Goal: Task Accomplishment & Management: Use online tool/utility

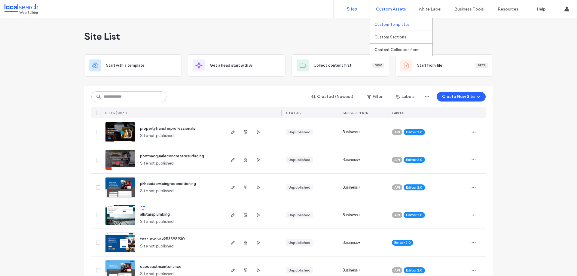
click at [393, 23] on label "Custom Templates" at bounding box center [391, 24] width 35 height 5
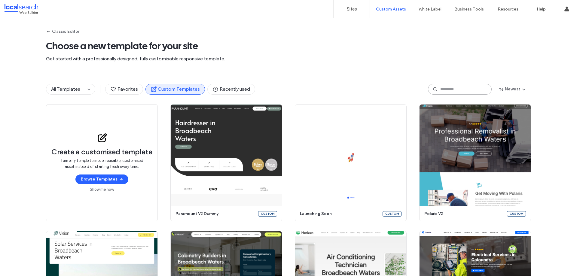
click at [462, 92] on input at bounding box center [460, 89] width 64 height 11
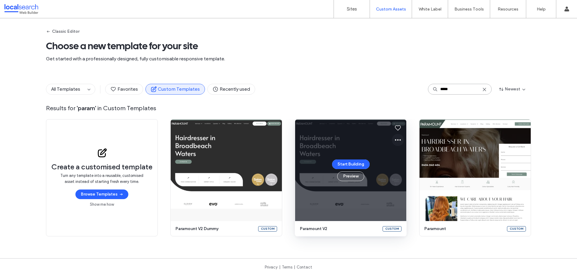
type input "*****"
click at [394, 142] on icon at bounding box center [397, 139] width 7 height 7
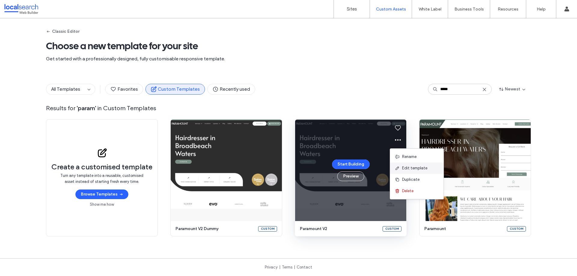
click at [411, 167] on span "Edit template" at bounding box center [414, 168] width 25 height 6
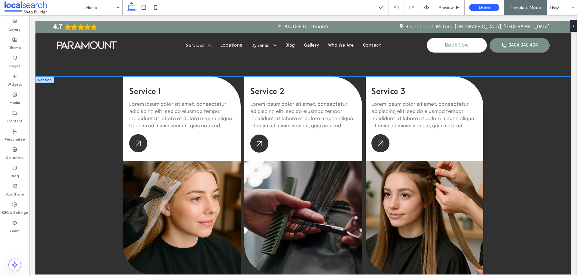
scroll to position [661, 0]
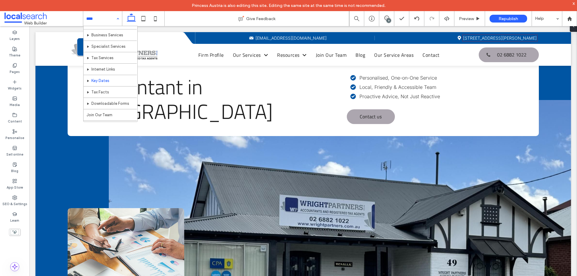
scroll to position [30, 0]
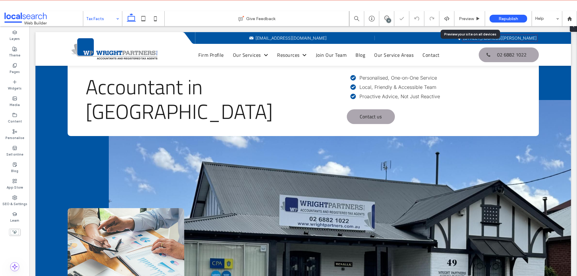
click at [387, 20] on div "9" at bounding box center [388, 20] width 5 height 5
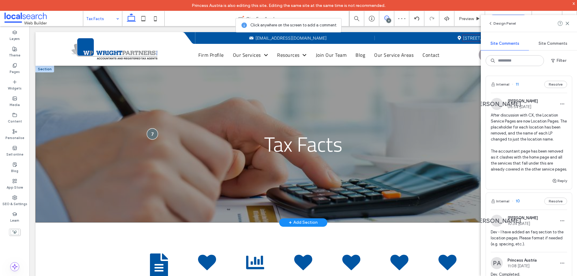
click at [151, 134] on div at bounding box center [152, 134] width 11 height 11
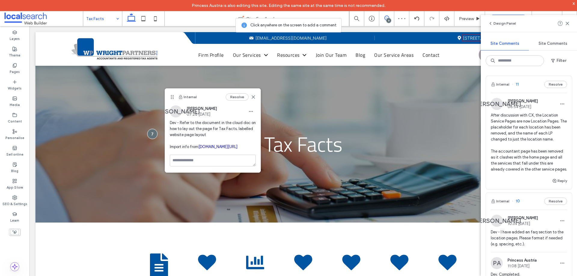
click at [198, 149] on link "wrightpartners.com.au/resources/tax_facts" at bounding box center [217, 147] width 39 height 5
click at [156, 137] on div "Tax Facts" at bounding box center [303, 144] width 536 height 157
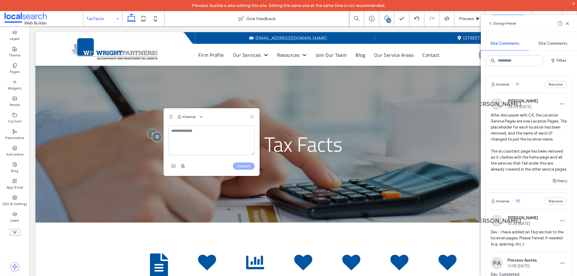
click at [253, 115] on icon at bounding box center [252, 117] width 5 height 5
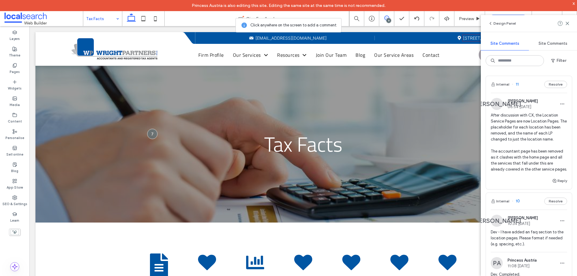
click at [385, 20] on icon at bounding box center [386, 18] width 5 height 5
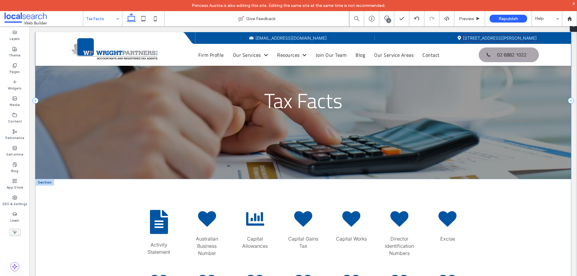
scroll to position [90, 0]
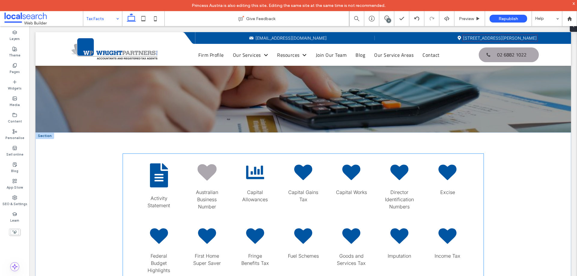
click at [203, 170] on icon at bounding box center [206, 172] width 19 height 17
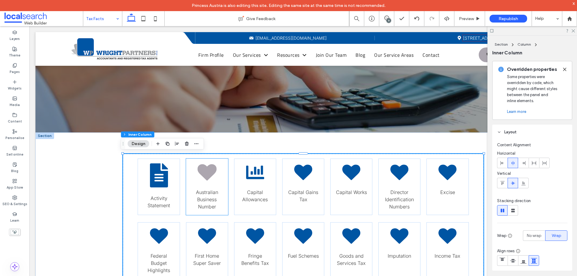
click at [202, 176] on icon at bounding box center [206, 172] width 19 height 17
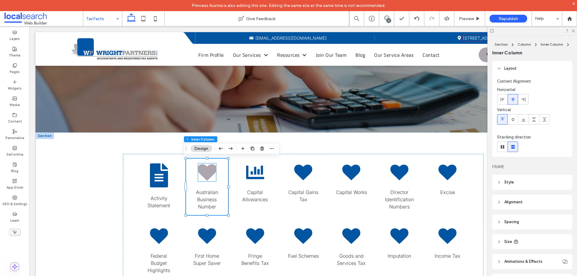
click at [205, 170] on icon at bounding box center [206, 172] width 19 height 17
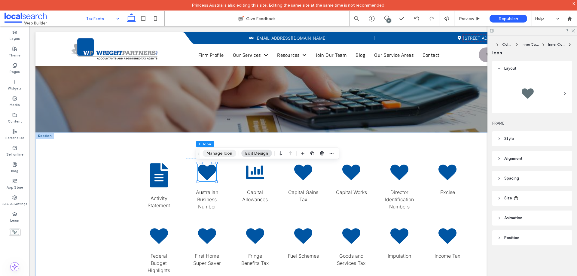
click at [212, 153] on button "Manage Icon" at bounding box center [220, 153] width 34 height 7
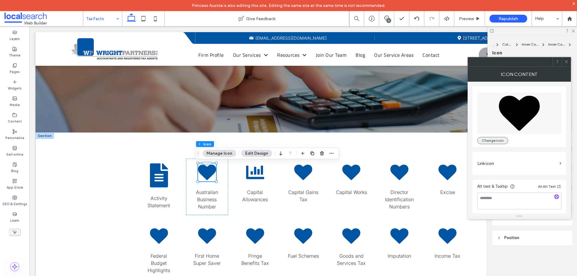
click at [500, 139] on button "Change icon" at bounding box center [492, 140] width 31 height 7
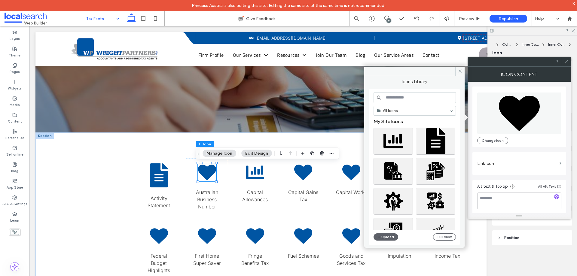
click at [425, 99] on input at bounding box center [415, 97] width 82 height 11
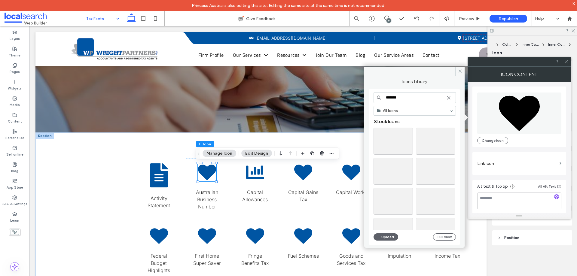
type input "*"
type input "*******"
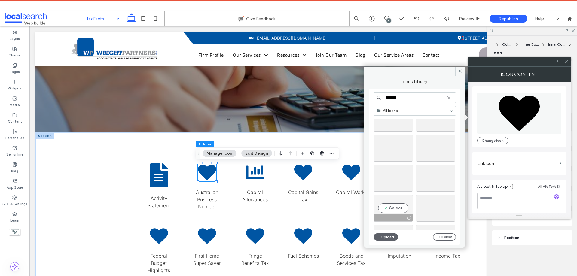
scroll to position [1616, 0]
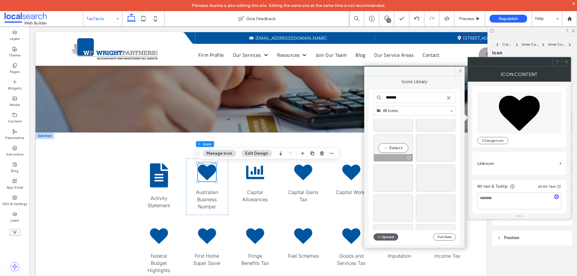
click at [388, 145] on div "Select" at bounding box center [393, 148] width 39 height 27
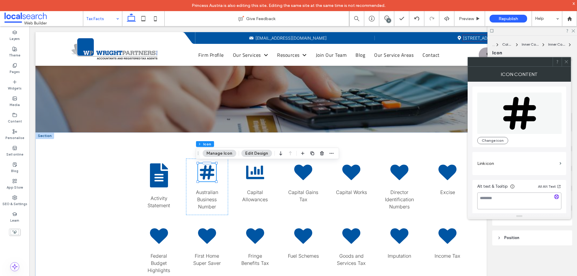
click at [506, 200] on textarea at bounding box center [519, 201] width 84 height 17
type textarea "**********"
click at [472, 200] on div "**********" at bounding box center [519, 148] width 103 height 132
click at [515, 160] on label "Link icon" at bounding box center [517, 163] width 80 height 11
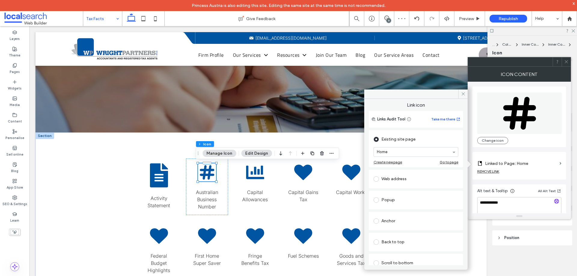
click at [487, 171] on div "REMOVE LINK" at bounding box center [488, 171] width 22 height 5
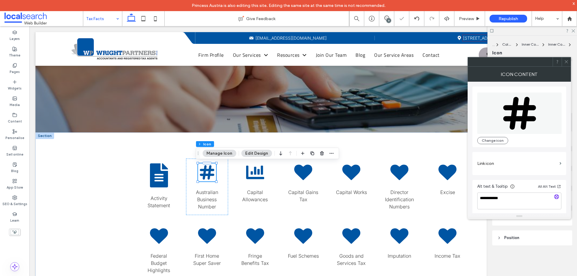
click at [567, 62] on icon at bounding box center [566, 62] width 5 height 5
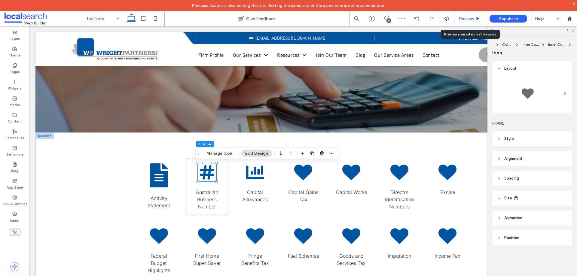
click at [462, 20] on span "Preview" at bounding box center [466, 18] width 15 height 5
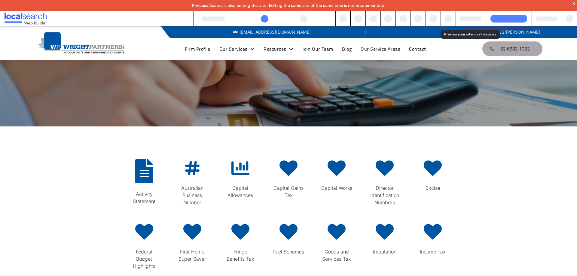
scroll to position [84, 0]
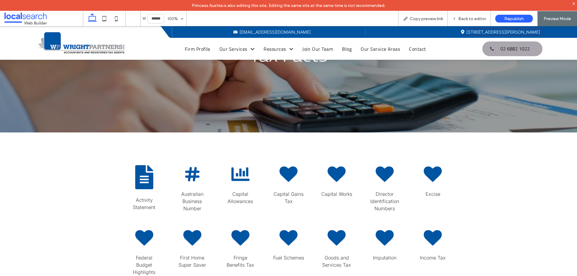
click at [192, 187] on div "Hashtag Icon Australian Business Number" at bounding box center [192, 188] width 42 height 56
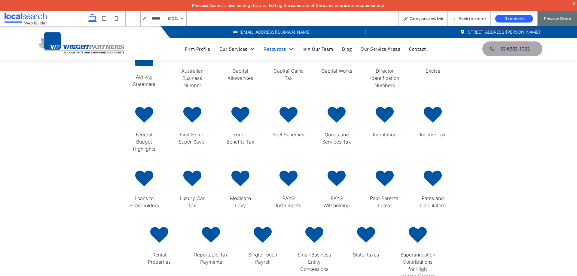
scroll to position [127, 0]
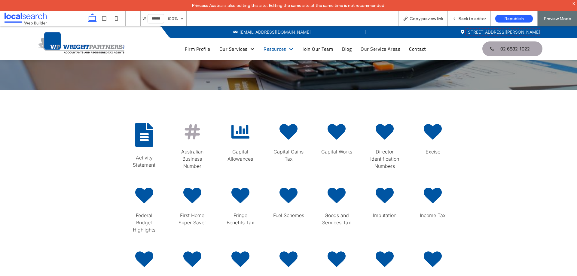
click at [191, 130] on icon at bounding box center [192, 131] width 15 height 15
click at [191, 131] on icon "Hashtag Icon" at bounding box center [192, 131] width 19 height 19
click at [146, 132] on icon at bounding box center [144, 135] width 19 height 26
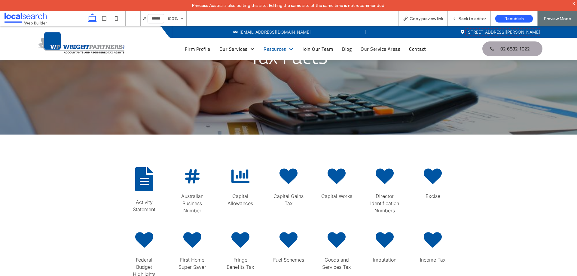
scroll to position [35, 0]
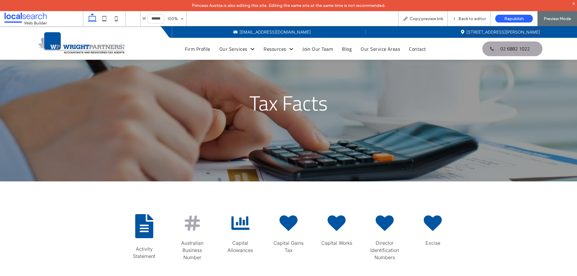
click at [188, 216] on icon at bounding box center [192, 222] width 15 height 15
click at [183, 249] on span "Australian Business Number" at bounding box center [192, 250] width 22 height 20
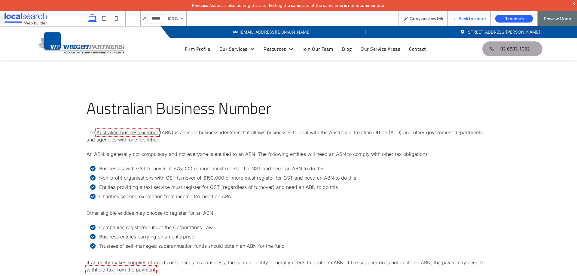
drag, startPoint x: 472, startPoint y: 18, endPoint x: 397, endPoint y: 21, distance: 75.2
click at [472, 18] on span "Back to editor" at bounding box center [472, 18] width 28 height 5
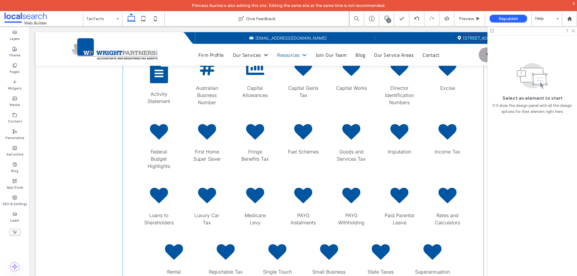
scroll to position [128, 0]
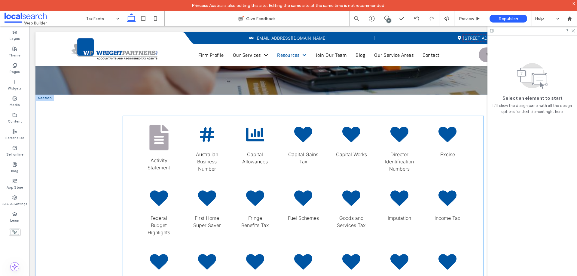
click at [162, 136] on icon at bounding box center [158, 138] width 19 height 26
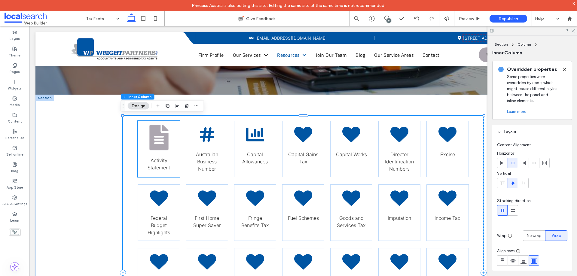
click at [157, 139] on icon at bounding box center [158, 138] width 19 height 26
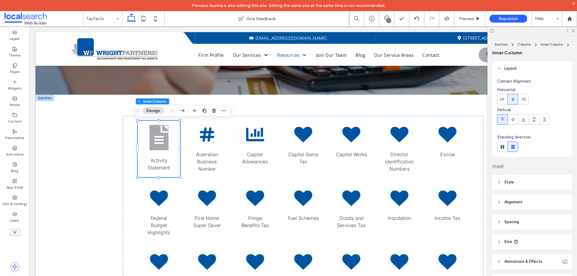
click at [155, 137] on icon at bounding box center [158, 138] width 19 height 26
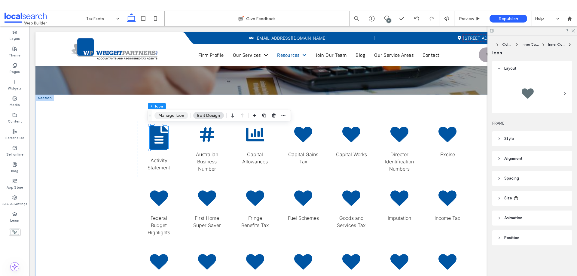
click at [171, 115] on button "Manage Icon" at bounding box center [171, 115] width 34 height 7
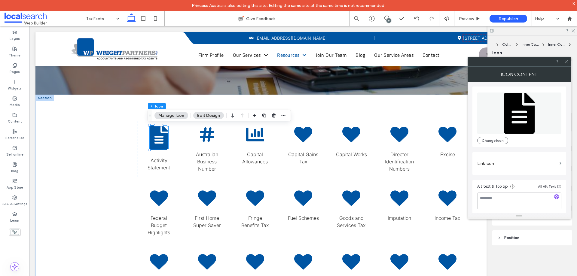
click at [565, 61] on use at bounding box center [566, 61] width 3 height 3
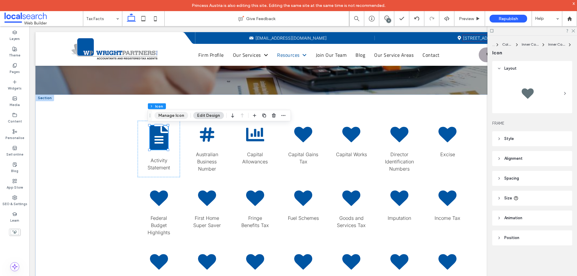
click at [175, 115] on button "Manage Icon" at bounding box center [171, 115] width 34 height 7
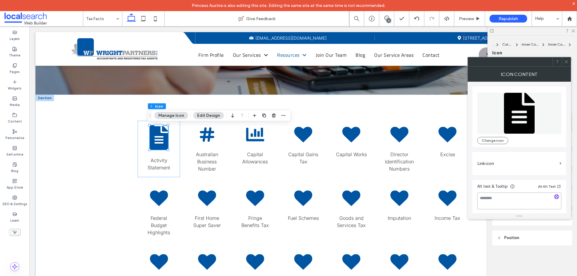
click at [509, 200] on textarea at bounding box center [519, 201] width 84 height 17
type textarea "**********"
click at [471, 202] on div "**********" at bounding box center [519, 148] width 103 height 132
click at [567, 62] on icon at bounding box center [566, 62] width 5 height 5
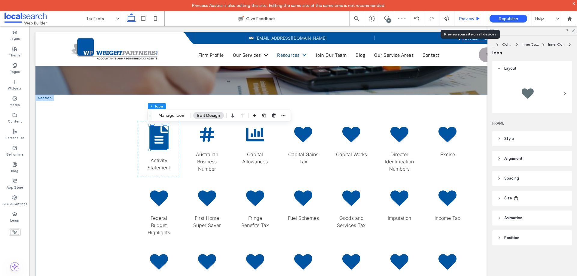
click at [465, 18] on span "Preview" at bounding box center [466, 18] width 15 height 5
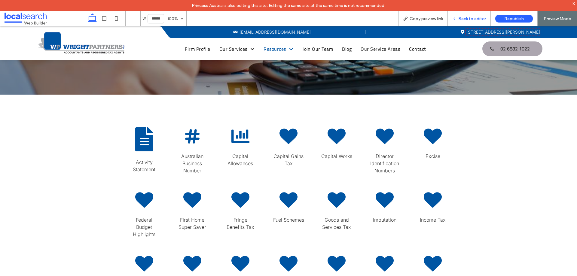
click at [462, 20] on span "Back to editor" at bounding box center [472, 18] width 28 height 5
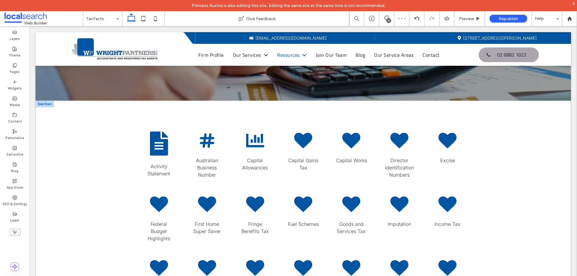
scroll to position [128, 0]
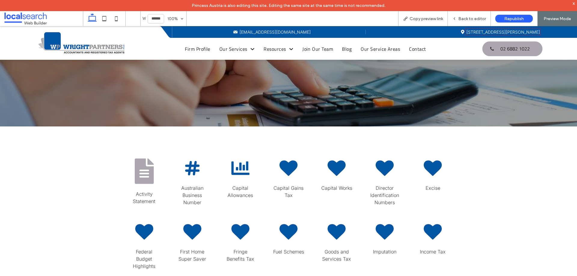
click at [139, 174] on icon "Paper Icon" at bounding box center [144, 171] width 19 height 26
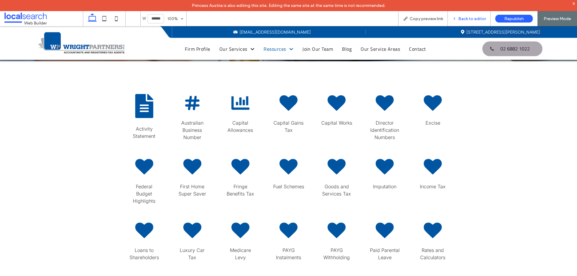
click at [471, 19] on span "Back to editor" at bounding box center [472, 18] width 28 height 5
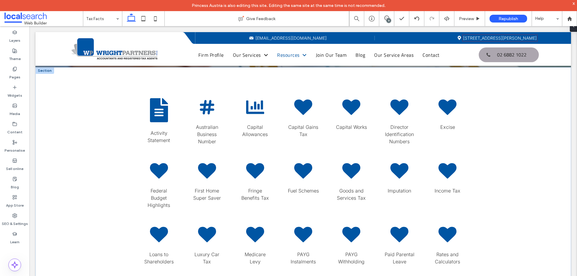
scroll to position [161, 0]
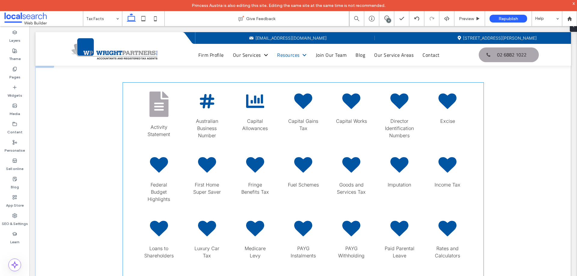
click at [154, 111] on icon at bounding box center [158, 105] width 19 height 26
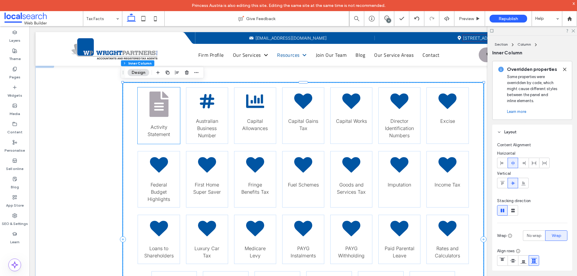
click at [157, 107] on icon "Paper Icon" at bounding box center [158, 105] width 19 height 26
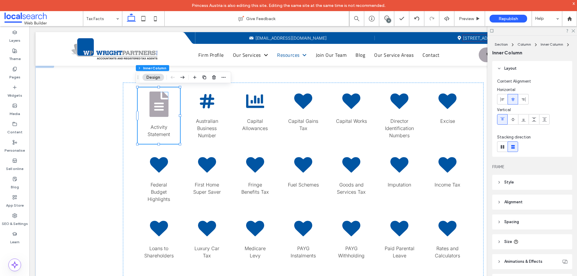
click at [158, 101] on icon at bounding box center [158, 105] width 19 height 26
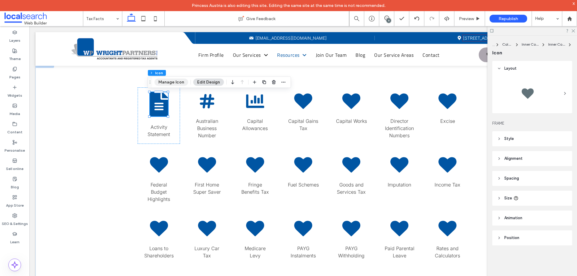
click at [177, 81] on button "Manage Icon" at bounding box center [171, 82] width 34 height 7
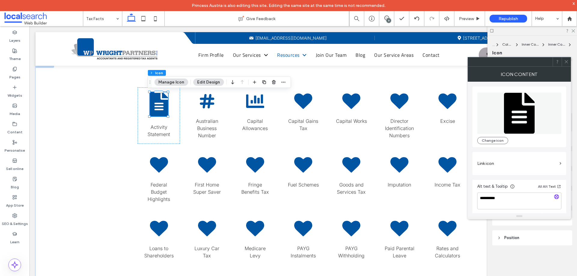
click at [501, 163] on label "Link icon" at bounding box center [517, 163] width 80 height 11
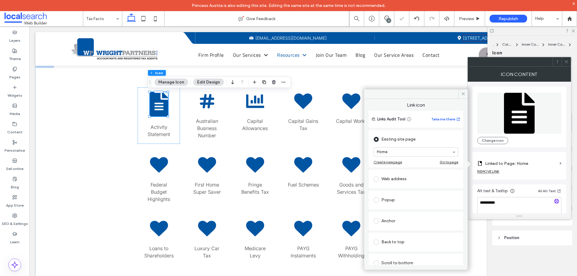
scroll to position [30, 0]
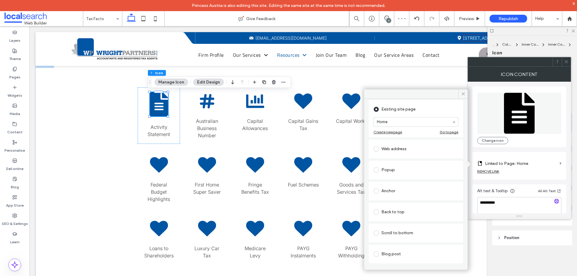
click at [390, 191] on div "Anchor" at bounding box center [416, 191] width 85 height 10
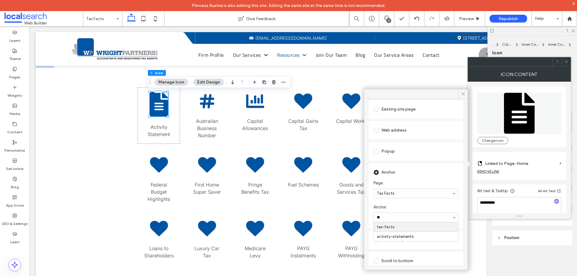
type input "***"
drag, startPoint x: 462, startPoint y: 95, endPoint x: 512, endPoint y: 82, distance: 52.3
click at [462, 95] on icon at bounding box center [463, 94] width 5 height 5
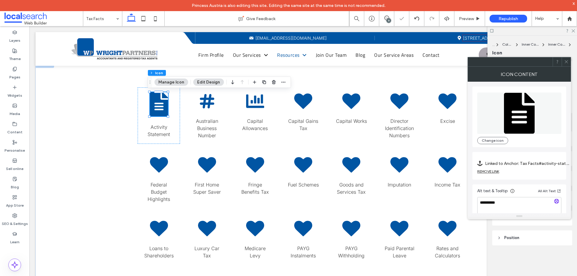
click at [566, 63] on icon at bounding box center [566, 62] width 5 height 5
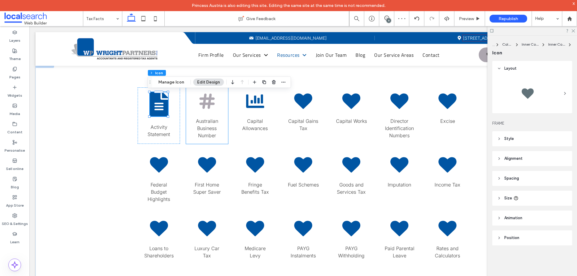
click at [208, 104] on icon at bounding box center [206, 101] width 15 height 15
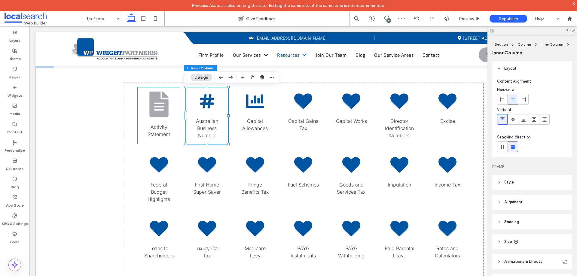
click at [156, 105] on icon at bounding box center [158, 105] width 19 height 26
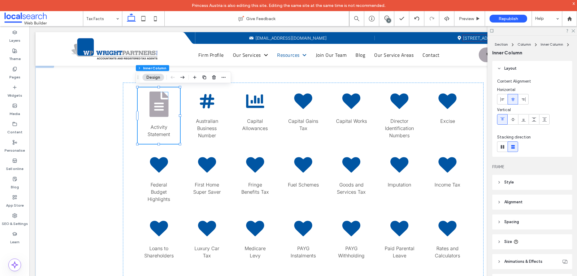
click at [161, 101] on icon at bounding box center [158, 105] width 19 height 26
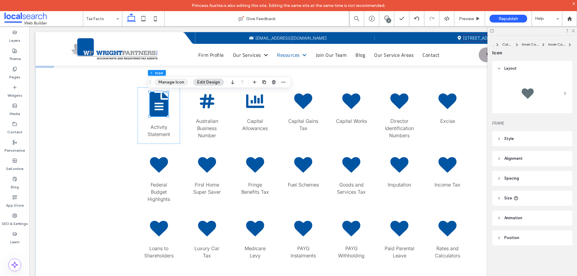
click at [175, 83] on button "Manage Icon" at bounding box center [171, 82] width 34 height 7
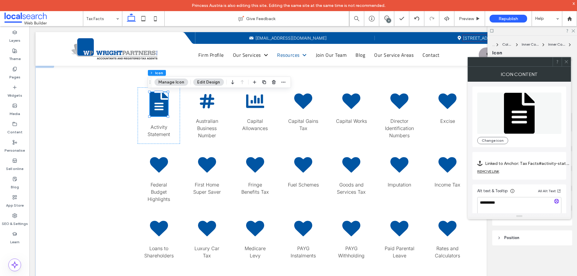
click at [566, 63] on icon at bounding box center [566, 62] width 5 height 5
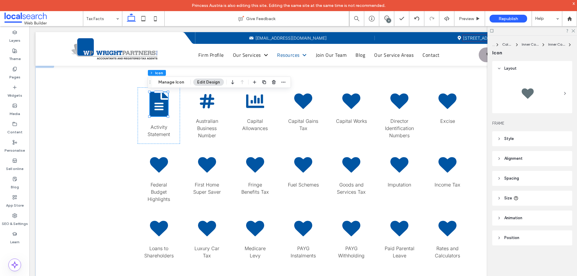
drag, startPoint x: 522, startPoint y: 197, endPoint x: 538, endPoint y: 200, distance: 16.2
click at [522, 197] on header "Size" at bounding box center [532, 198] width 80 height 15
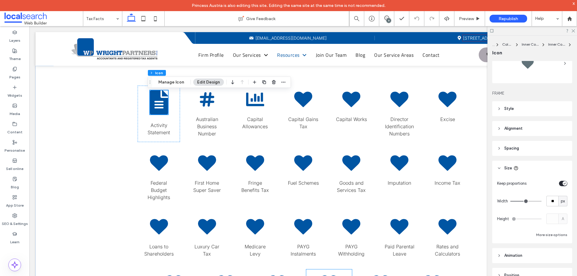
scroll to position [161, 0]
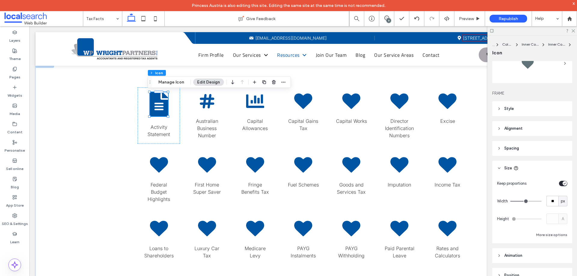
click at [564, 184] on icon "toggle" at bounding box center [565, 183] width 2 height 1
type input "**"
click at [549, 202] on input "**" at bounding box center [552, 201] width 12 height 11
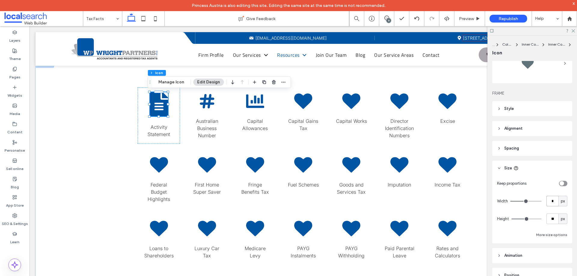
type input "**"
click at [550, 222] on input "**" at bounding box center [552, 219] width 12 height 11
click at [550, 221] on input "**" at bounding box center [552, 219] width 12 height 11
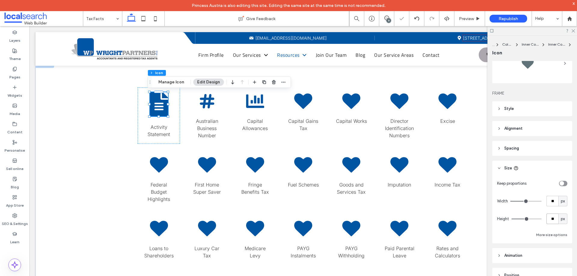
paste input "number-input"
type input "**"
click at [492, 216] on div "... Column Inner Column Inner Column Icon Layout FRAME Style For the colour of …" at bounding box center [532, 162] width 90 height 252
click at [204, 104] on icon at bounding box center [206, 101] width 15 height 15
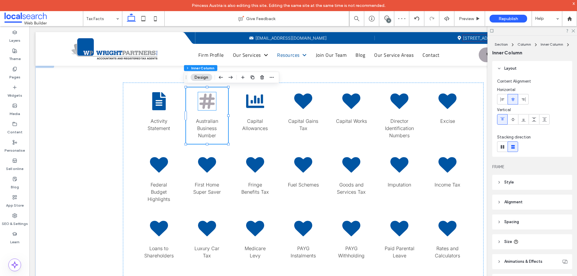
click at [202, 101] on icon at bounding box center [206, 101] width 15 height 15
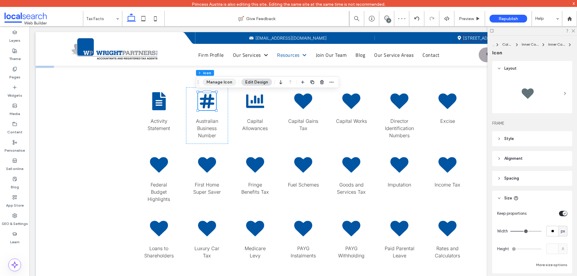
click at [212, 85] on button "Manage Icon" at bounding box center [220, 82] width 34 height 7
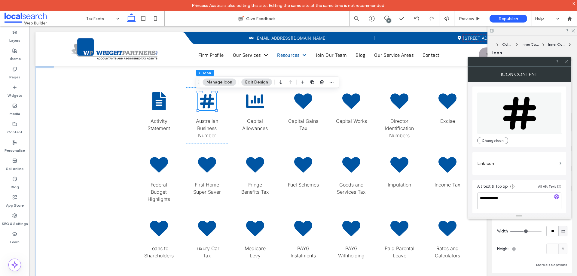
click at [567, 61] on icon at bounding box center [566, 62] width 5 height 5
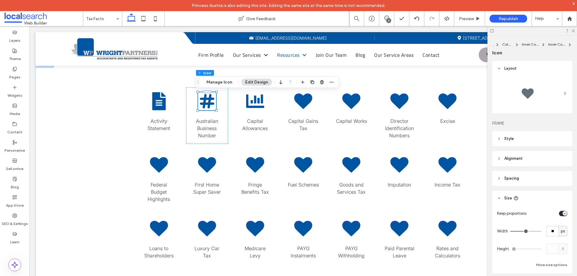
click at [559, 215] on div "toggle" at bounding box center [563, 213] width 8 height 5
type input "**"
click at [248, 104] on icon at bounding box center [255, 101] width 19 height 19
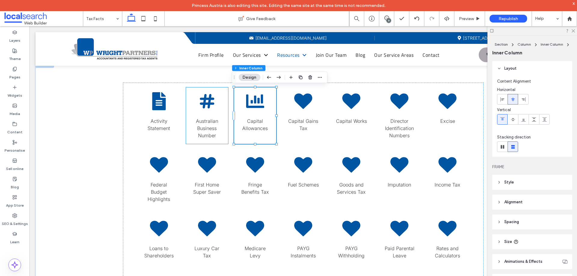
drag, startPoint x: 206, startPoint y: 102, endPoint x: 220, endPoint y: 101, distance: 13.8
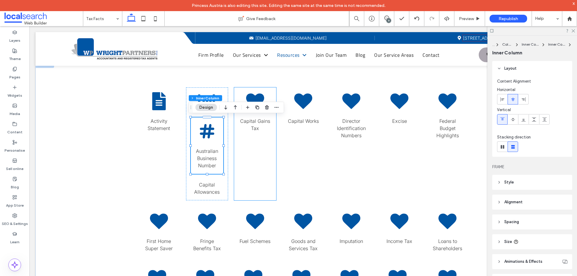
click at [236, 170] on div "Capital Gains Tax" at bounding box center [255, 143] width 42 height 113
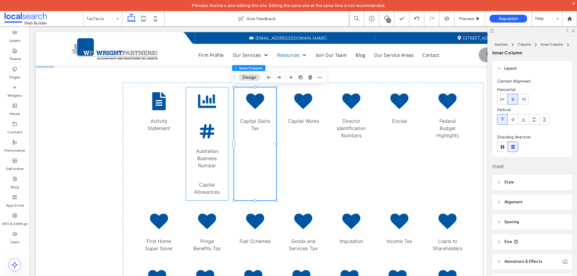
click at [216, 136] on div "Hashtag Icon Australian Business Number" at bounding box center [207, 146] width 32 height 56
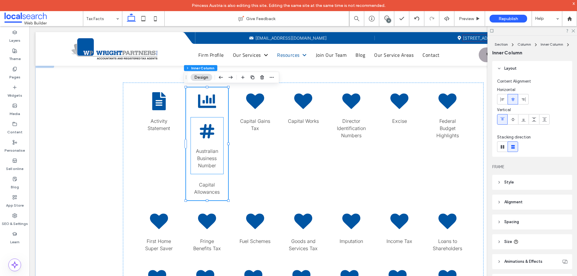
click at [214, 131] on div "Hashtag Icon Australian Business Number" at bounding box center [207, 146] width 32 height 56
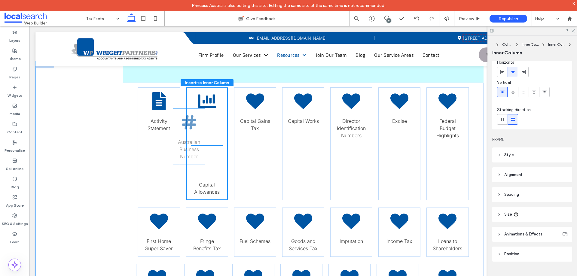
scroll to position [28, 0]
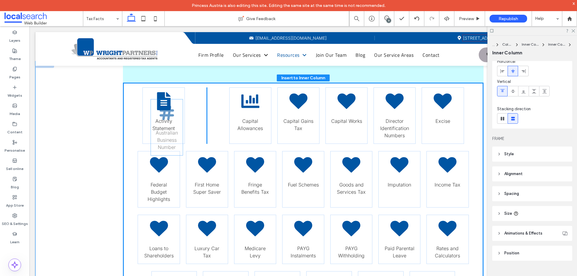
drag, startPoint x: 218, startPoint y: 129, endPoint x: 180, endPoint y: 110, distance: 42.1
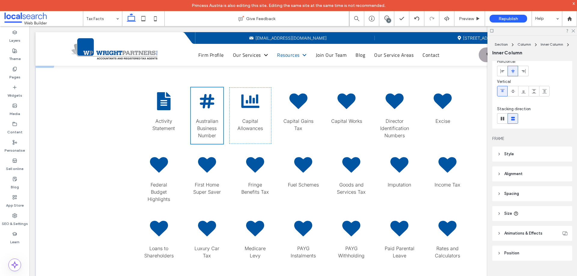
type input "*"
type input "***"
click at [259, 116] on div "Capital Allowances" at bounding box center [250, 115] width 42 height 56
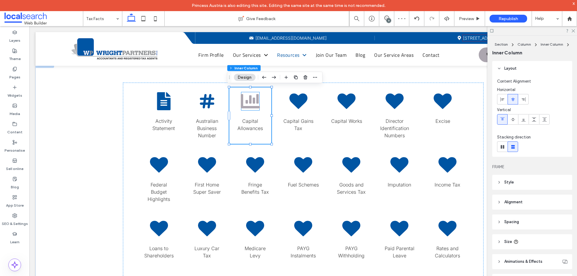
click at [246, 99] on icon at bounding box center [250, 101] width 19 height 19
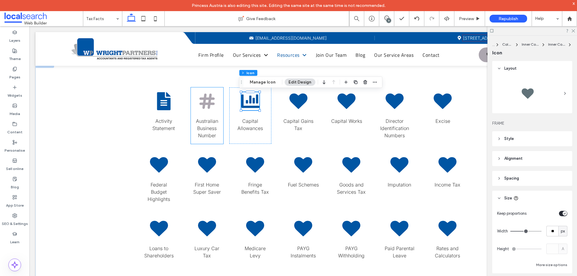
click at [207, 102] on icon at bounding box center [206, 101] width 15 height 15
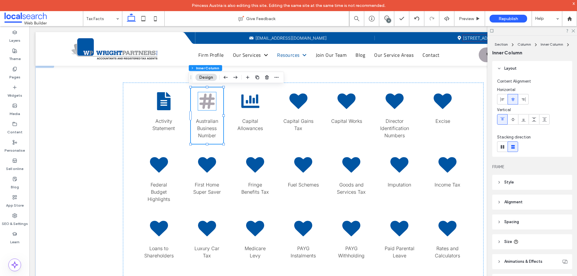
click at [207, 99] on icon at bounding box center [206, 101] width 15 height 15
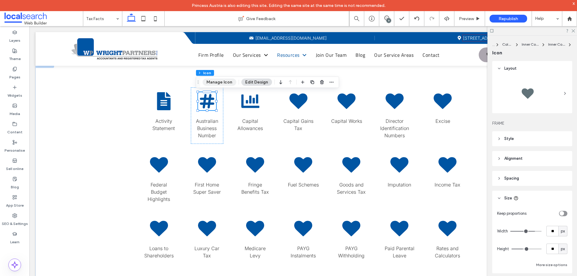
click at [232, 83] on button "Manage Icon" at bounding box center [220, 82] width 34 height 7
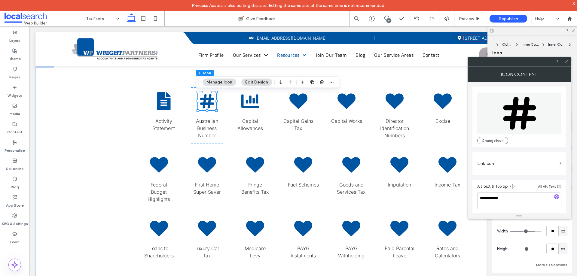
click at [510, 161] on label "Link icon" at bounding box center [517, 163] width 80 height 11
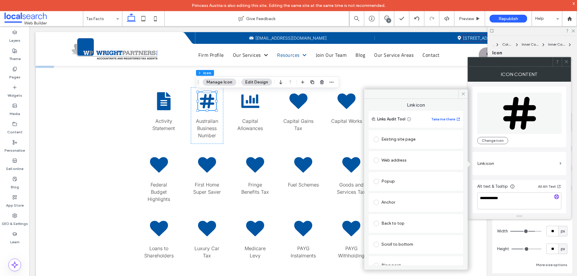
click at [390, 200] on div "Anchor" at bounding box center [416, 203] width 85 height 10
type input "***"
click at [567, 61] on icon at bounding box center [566, 62] width 5 height 5
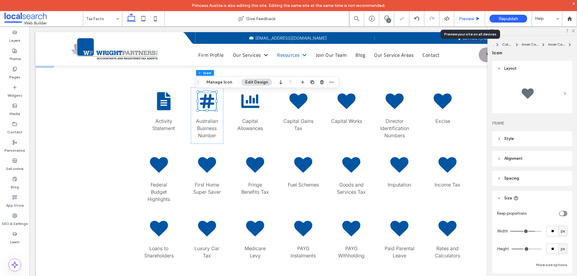
drag, startPoint x: 472, startPoint y: 17, endPoint x: 426, endPoint y: 0, distance: 48.8
click at [472, 17] on span "Preview" at bounding box center [466, 18] width 15 height 5
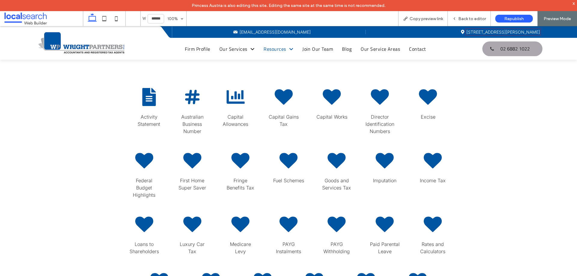
scroll to position [155, 0]
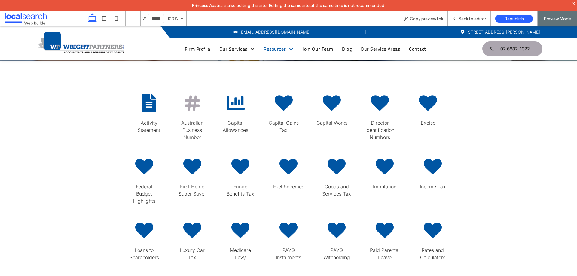
click at [192, 95] on icon "Hashtag Icon" at bounding box center [192, 102] width 19 height 19
click at [191, 103] on icon "Hashtag Icon" at bounding box center [192, 102] width 19 height 19
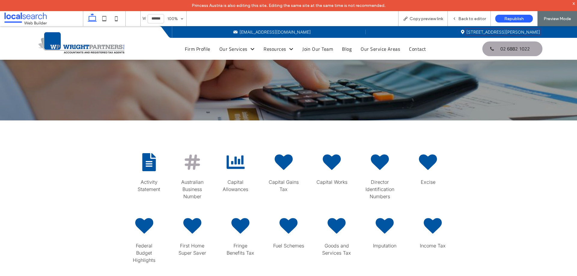
click at [189, 160] on icon at bounding box center [192, 161] width 15 height 15
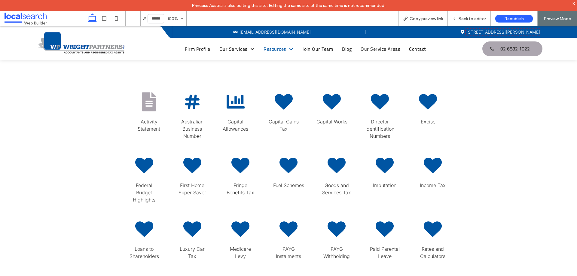
click at [146, 105] on icon at bounding box center [149, 101] width 14 height 19
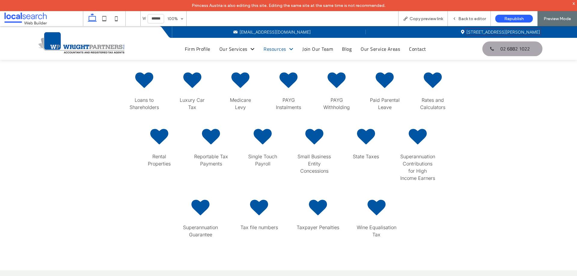
scroll to position [95, 0]
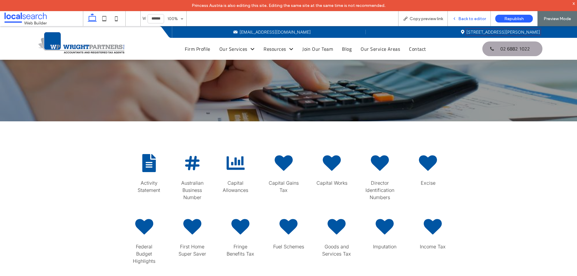
click at [466, 18] on span "Back to editor" at bounding box center [472, 18] width 28 height 5
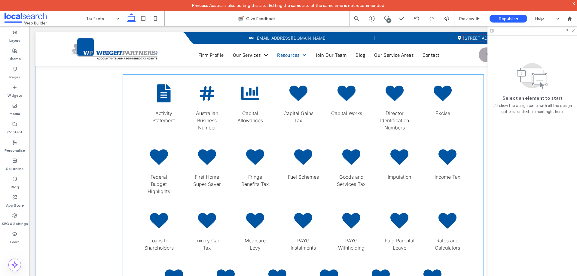
scroll to position [131, 0]
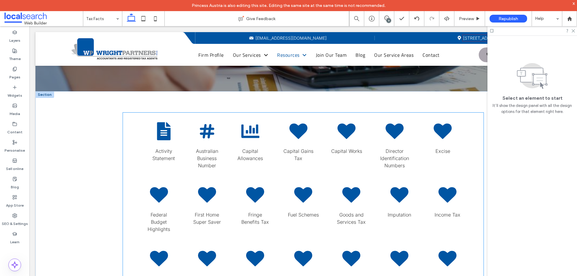
click at [143, 137] on div "Paper Icon Activity Statement" at bounding box center [163, 146] width 42 height 56
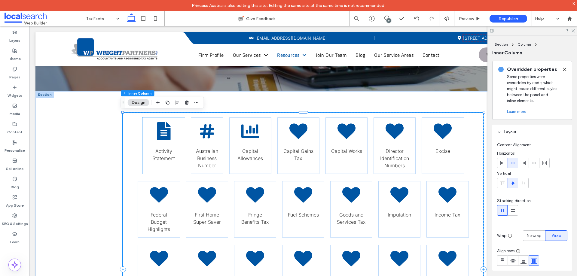
click at [180, 140] on div "Paper Icon Activity Statement" at bounding box center [163, 146] width 42 height 56
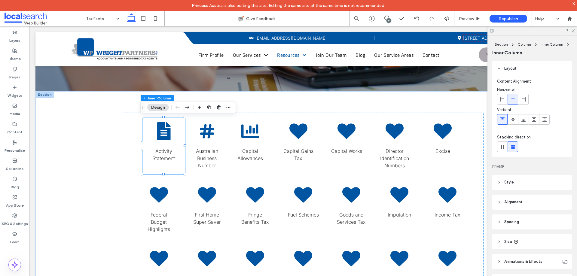
click at [524, 240] on header "Size" at bounding box center [532, 241] width 80 height 15
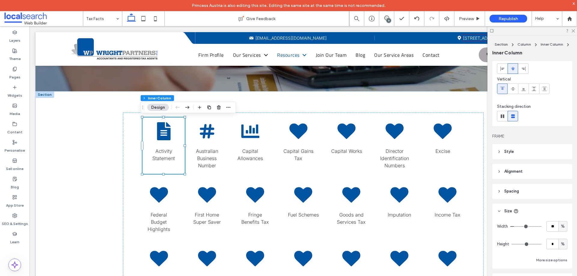
scroll to position [60, 0]
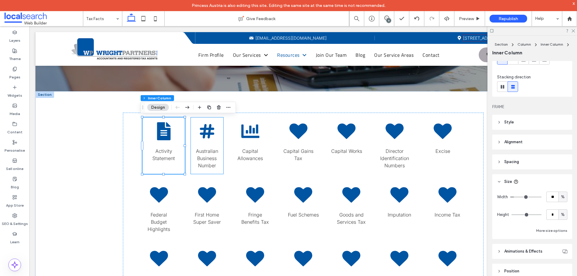
click at [220, 145] on div "Hashtag Icon Australian Business Number" at bounding box center [207, 146] width 32 height 56
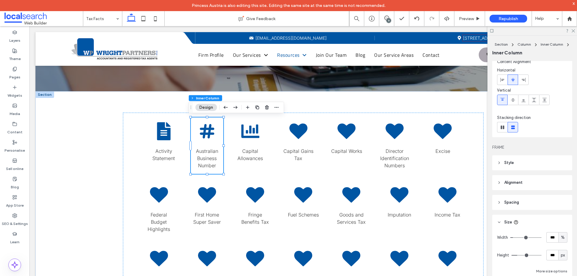
scroll to position [30, 0]
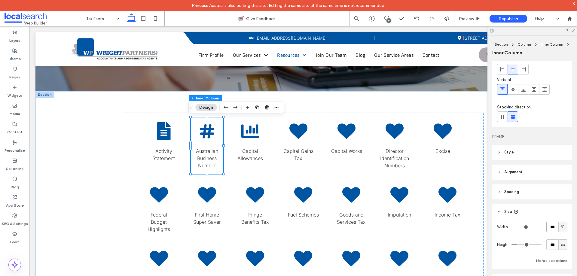
click at [551, 227] on input "***" at bounding box center [552, 227] width 12 height 11
type input "**"
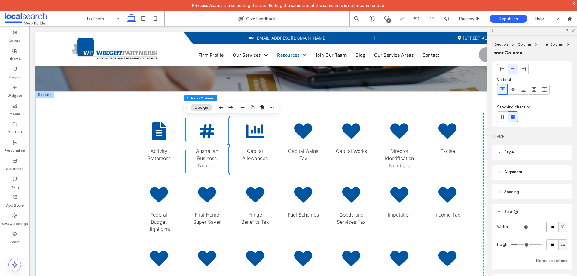
click at [270, 151] on div "Capital Allowances" at bounding box center [255, 146] width 42 height 56
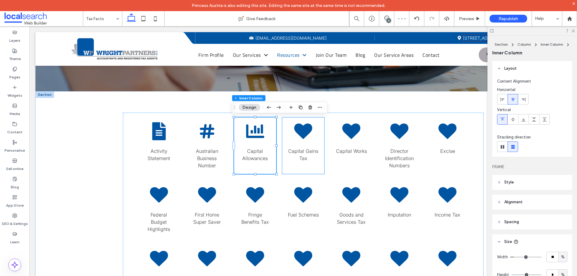
click at [320, 145] on div "Capital Gains Tax" at bounding box center [303, 146] width 42 height 56
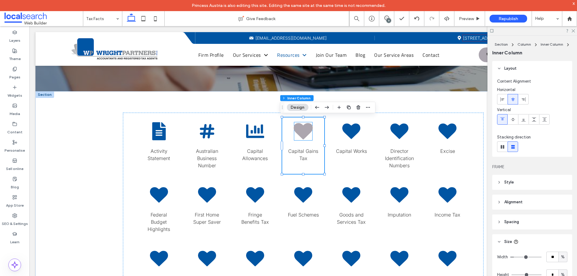
click at [302, 132] on icon at bounding box center [303, 131] width 19 height 17
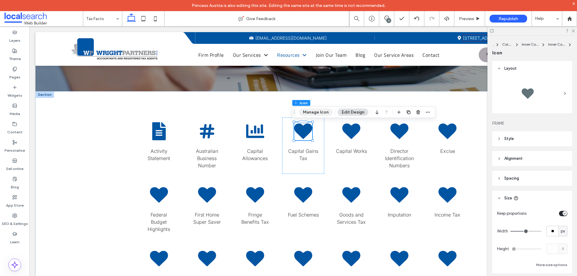
click at [316, 113] on button "Manage Icon" at bounding box center [316, 112] width 34 height 7
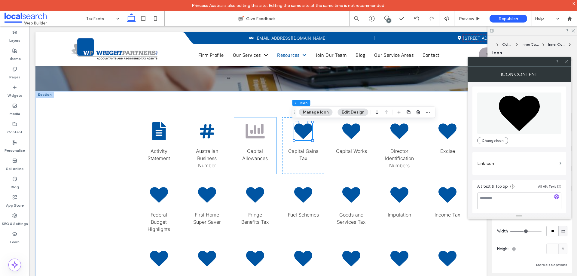
click at [256, 131] on icon at bounding box center [255, 131] width 19 height 14
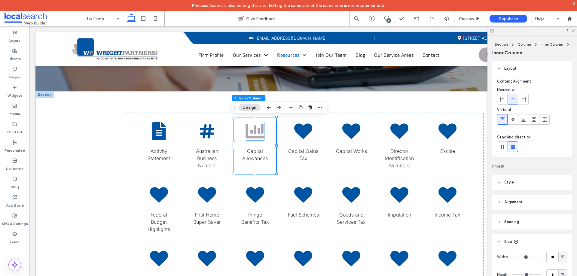
click at [249, 134] on icon at bounding box center [255, 131] width 19 height 19
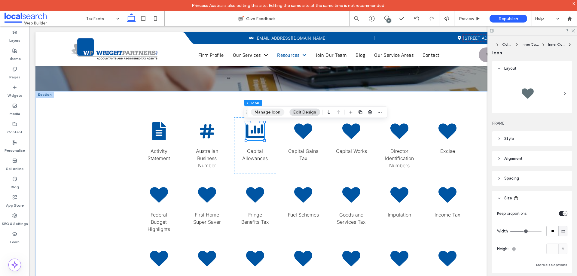
click at [269, 114] on button "Manage Icon" at bounding box center [268, 112] width 34 height 7
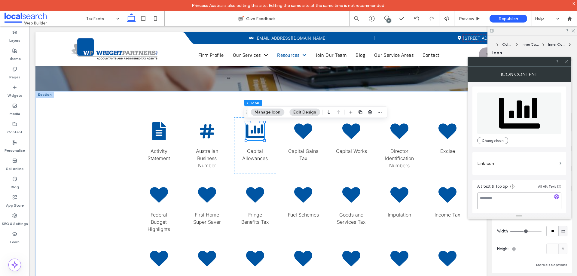
click at [507, 195] on textarea at bounding box center [519, 201] width 84 height 17
type textarea "**********"
click at [471, 200] on div "**********" at bounding box center [519, 148] width 103 height 132
click at [504, 167] on label "Link icon" at bounding box center [517, 163] width 80 height 11
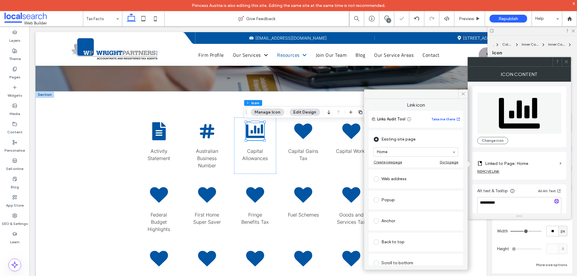
click at [387, 222] on div "Anchor" at bounding box center [416, 221] width 85 height 10
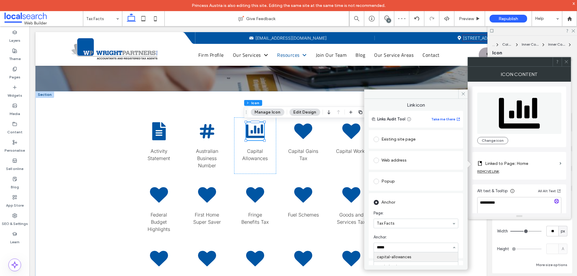
type input "******"
click at [567, 62] on icon at bounding box center [566, 62] width 5 height 5
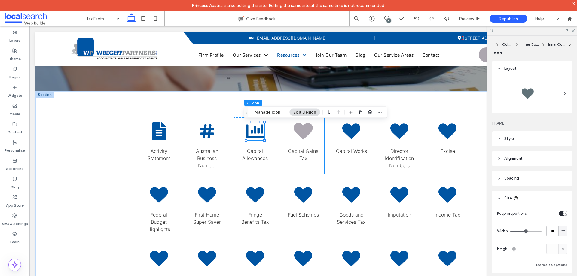
click at [303, 134] on icon at bounding box center [303, 131] width 19 height 17
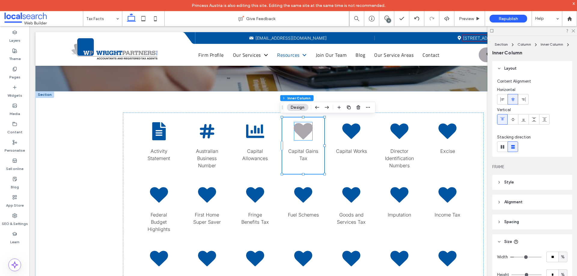
click at [298, 130] on icon at bounding box center [303, 131] width 19 height 17
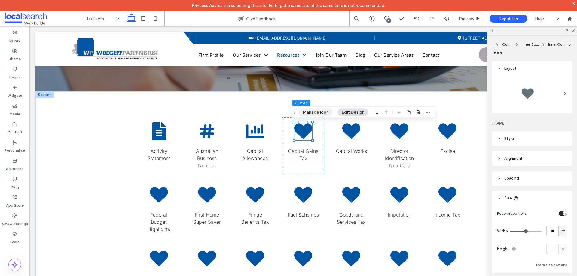
click at [307, 112] on button "Manage Icon" at bounding box center [316, 112] width 34 height 7
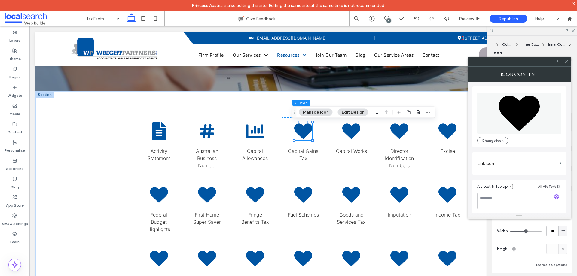
click at [497, 159] on label "Link icon" at bounding box center [517, 163] width 80 height 11
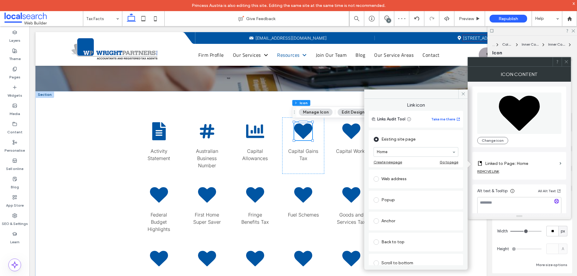
click at [382, 223] on div "Anchor" at bounding box center [416, 221] width 85 height 10
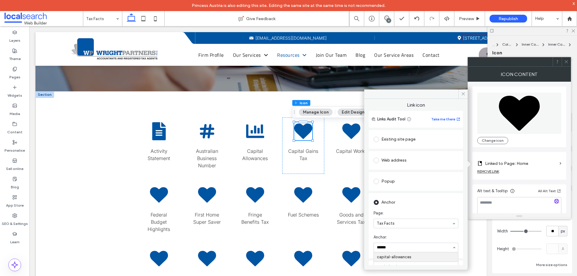
type input "*******"
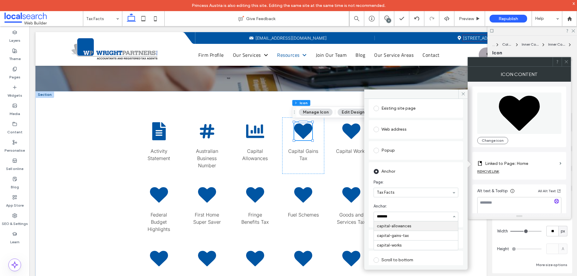
scroll to position [60, 0]
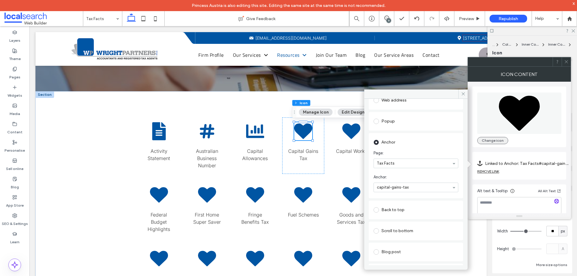
click at [498, 143] on button "Change icon" at bounding box center [492, 140] width 31 height 7
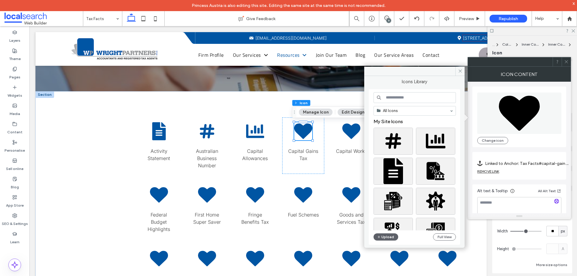
click at [406, 102] on input at bounding box center [415, 97] width 82 height 11
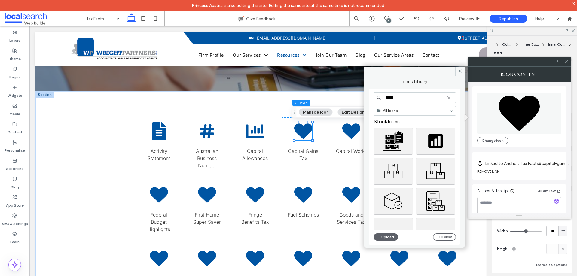
click at [399, 101] on input "*****" at bounding box center [415, 97] width 82 height 11
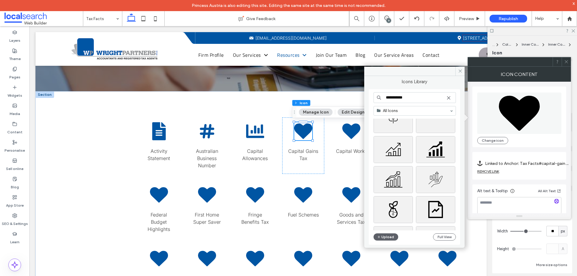
scroll to position [498, 0]
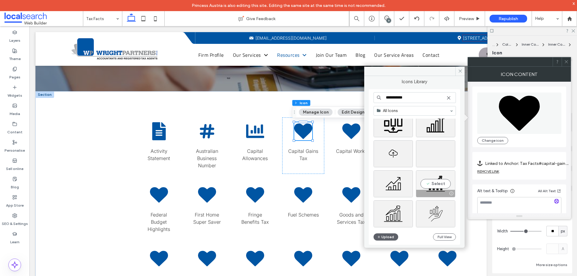
type input "**********"
click at [436, 186] on div "Select" at bounding box center [435, 183] width 39 height 27
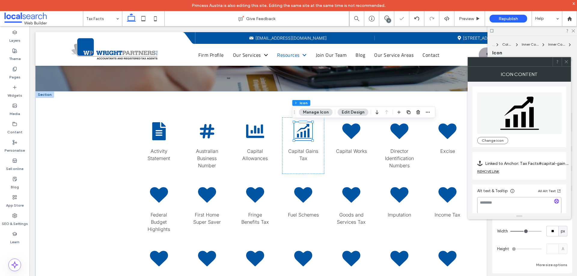
click at [501, 205] on textarea at bounding box center [519, 205] width 84 height 17
type textarea "*"
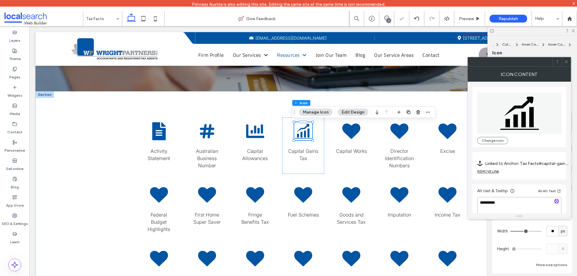
type textarea "**********"
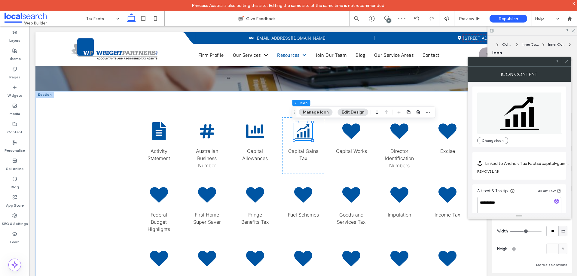
click at [469, 181] on div "**********" at bounding box center [519, 148] width 103 height 132
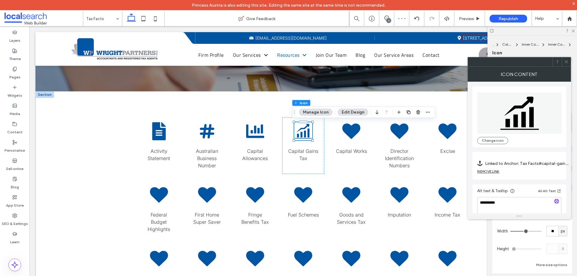
click at [567, 64] on span at bounding box center [566, 61] width 5 height 9
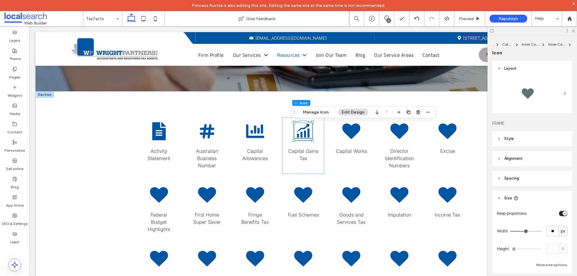
click at [563, 211] on div "toggle" at bounding box center [565, 213] width 5 height 5
type input "**"
click at [256, 135] on icon "Chart Icon" at bounding box center [255, 131] width 19 height 19
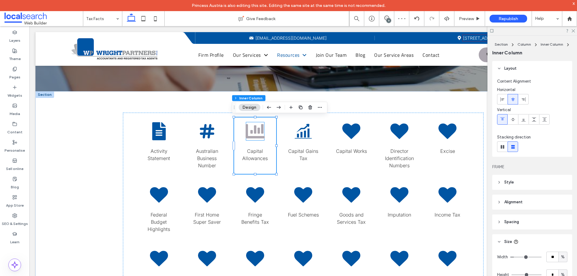
click at [259, 132] on icon at bounding box center [255, 131] width 19 height 14
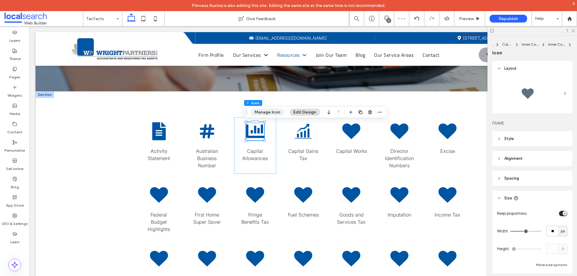
click at [265, 114] on button "Manage Icon" at bounding box center [268, 112] width 34 height 7
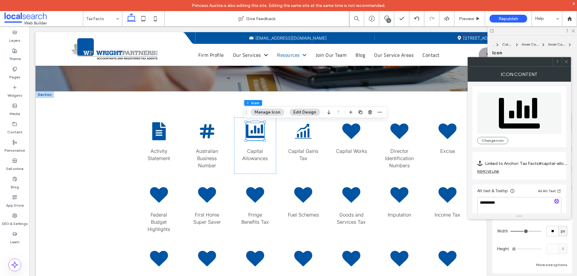
click at [567, 65] on span at bounding box center [566, 61] width 5 height 9
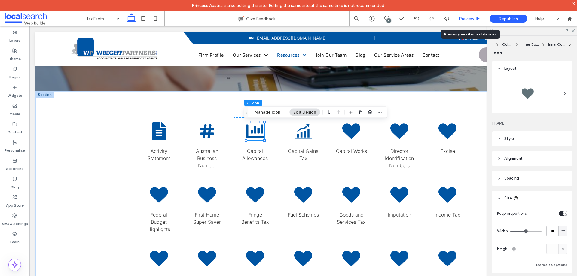
click at [467, 17] on span "Preview" at bounding box center [466, 18] width 15 height 5
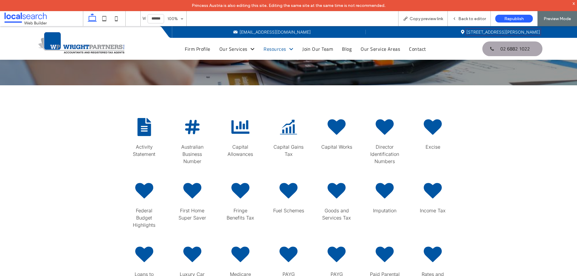
scroll to position [125, 0]
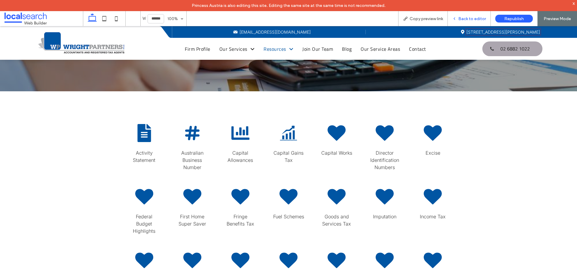
click at [468, 19] on span "Back to editor" at bounding box center [472, 18] width 28 height 5
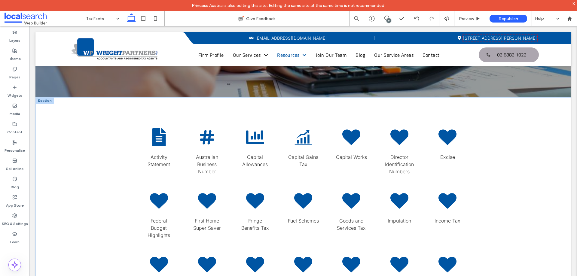
scroll to position [131, 0]
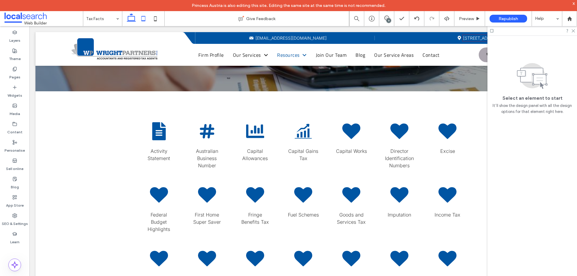
click at [143, 22] on icon at bounding box center [143, 19] width 12 height 12
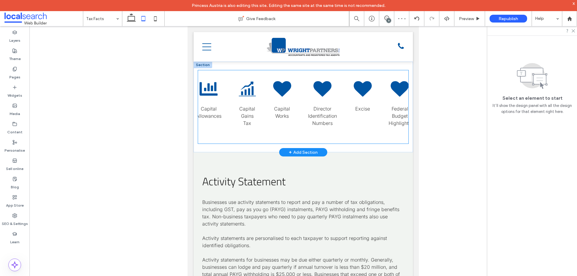
scroll to position [0, 0]
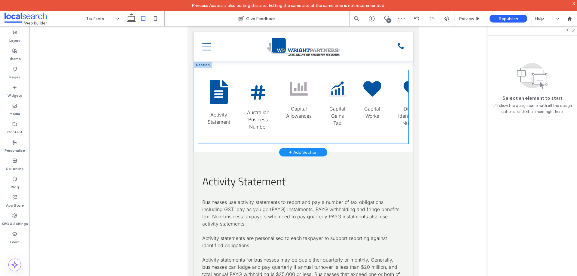
click at [304, 93] on icon at bounding box center [299, 89] width 18 height 14
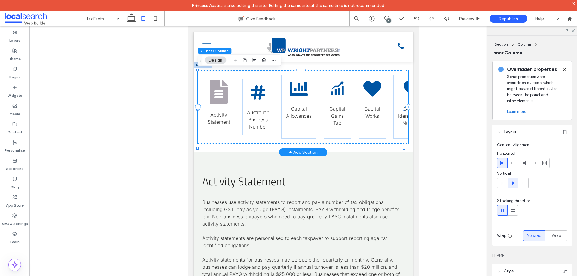
click at [227, 97] on icon at bounding box center [219, 92] width 18 height 24
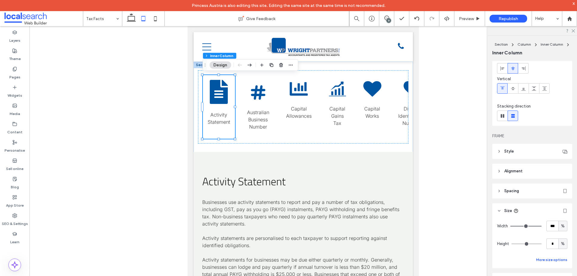
scroll to position [60, 0]
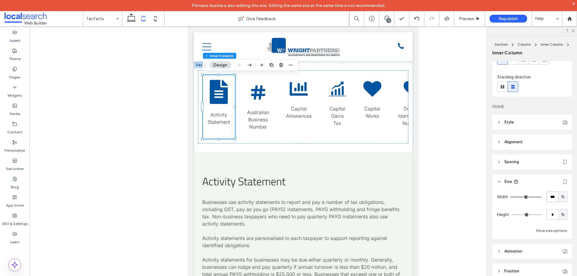
click at [550, 200] on input "***" at bounding box center [552, 197] width 12 height 11
click at [263, 107] on div "Hashtag Icon Australian Business Number" at bounding box center [258, 107] width 32 height 56
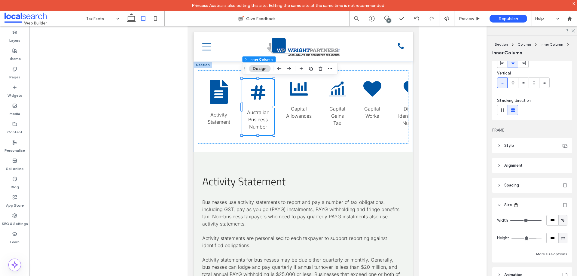
scroll to position [78, 0]
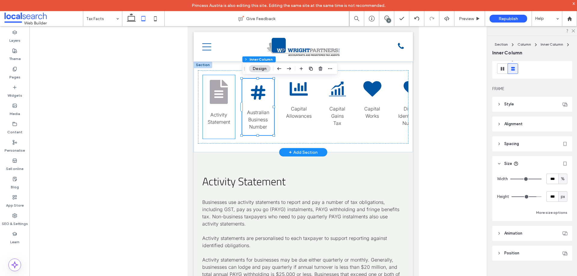
click at [225, 96] on icon at bounding box center [219, 92] width 18 height 24
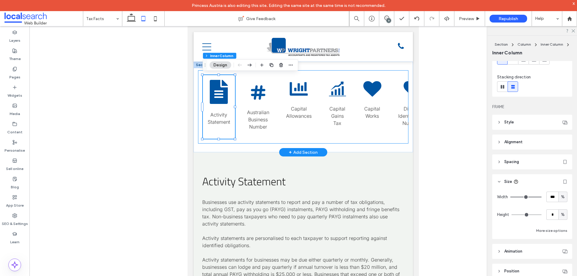
scroll to position [0, 181]
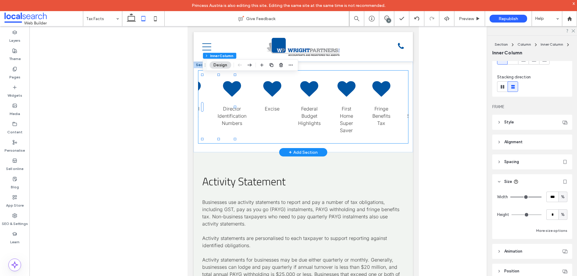
click at [332, 74] on div "Paper Icon Activity Statement Hashtag Icon Australian Business Number Chart Ico…" at bounding box center [303, 106] width 211 height 73
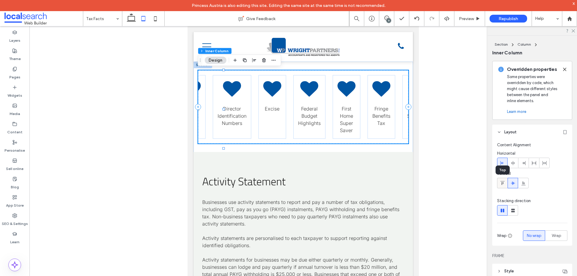
click at [502, 184] on use at bounding box center [502, 183] width 4 height 4
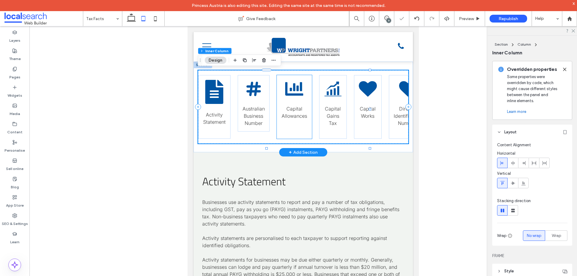
scroll to position [0, 0]
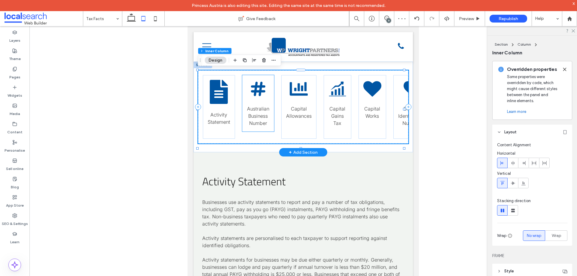
click at [267, 121] on p "Australian Business Number" at bounding box center [258, 116] width 22 height 22
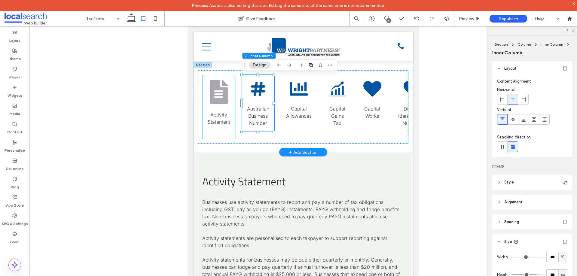
click at [223, 93] on icon at bounding box center [219, 92] width 18 height 24
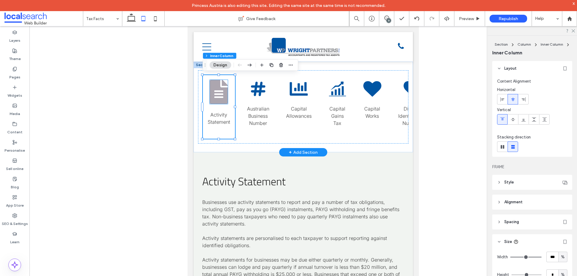
click at [225, 92] on icon at bounding box center [219, 92] width 18 height 24
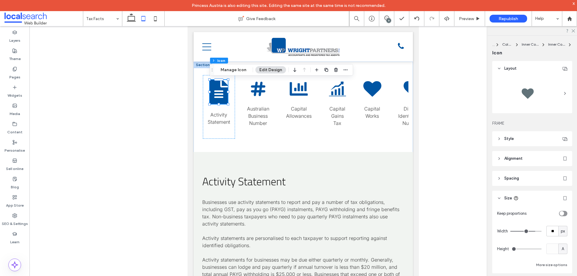
click at [560, 213] on icon "toggle" at bounding box center [561, 214] width 2 height 2
click at [563, 215] on div "toggle" at bounding box center [565, 213] width 5 height 5
type input "**"
click at [551, 249] on input "**" at bounding box center [552, 249] width 12 height 11
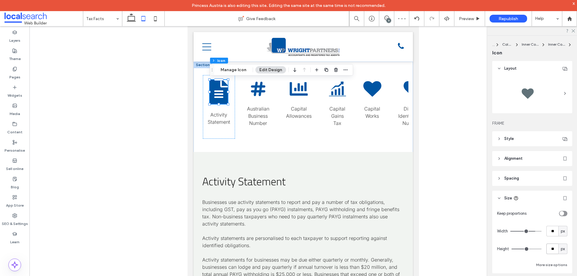
type input "**"
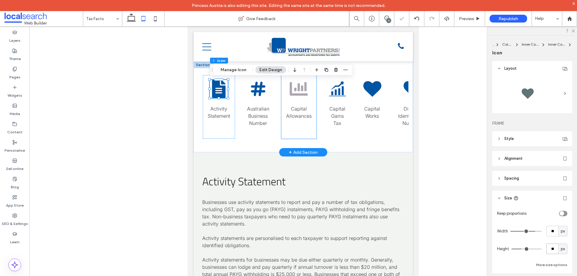
click at [301, 93] on icon "Chart Icon" at bounding box center [299, 89] width 18 height 18
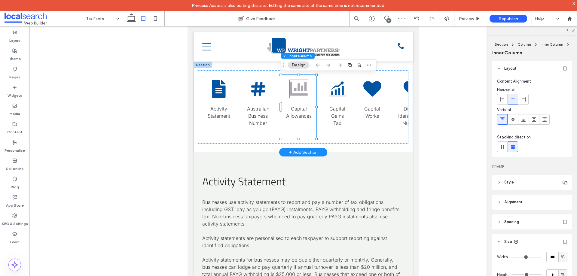
click at [299, 93] on icon "Chart Icon" at bounding box center [299, 89] width 18 height 18
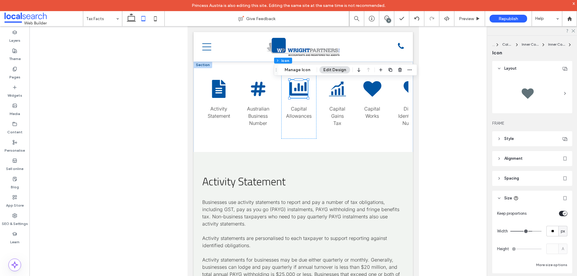
click at [564, 213] on icon "toggle" at bounding box center [565, 213] width 2 height 1
type input "**"
click at [338, 96] on icon "Gains Icon" at bounding box center [337, 89] width 18 height 18
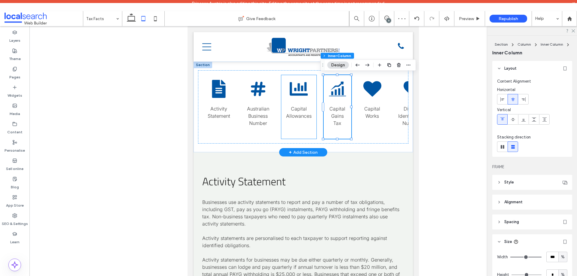
click at [308, 109] on p "Capital Allowances" at bounding box center [299, 112] width 26 height 14
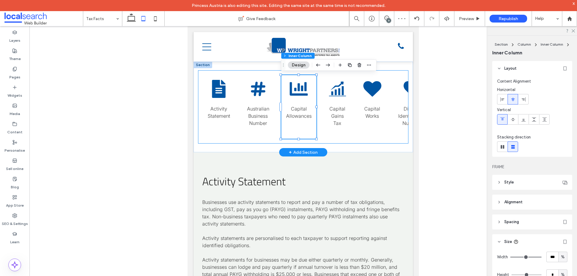
click at [340, 131] on div "Gains Icon Capital Gains Tax" at bounding box center [338, 107] width 28 height 64
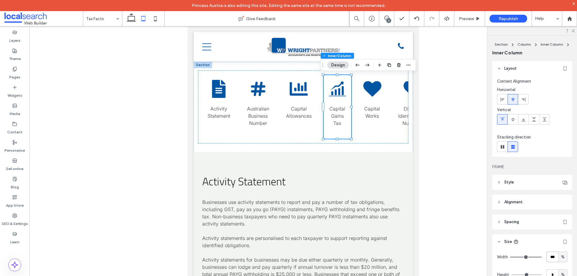
click at [550, 254] on input "***" at bounding box center [552, 257] width 12 height 11
click at [549, 254] on input "***" at bounding box center [552, 257] width 12 height 11
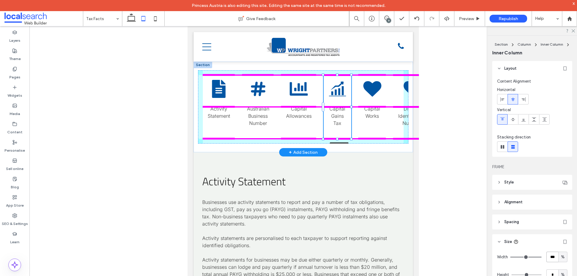
scroll to position [78, 0]
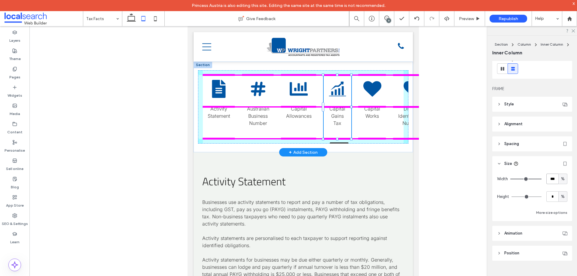
drag, startPoint x: 351, startPoint y: 107, endPoint x: 354, endPoint y: 107, distance: 3.3
click at [354, 107] on div "Paper Icon Activity Statement Hashtag Icon Australian Business Number Chart Ico…" at bounding box center [303, 107] width 219 height 91
type input "**"
type input "****"
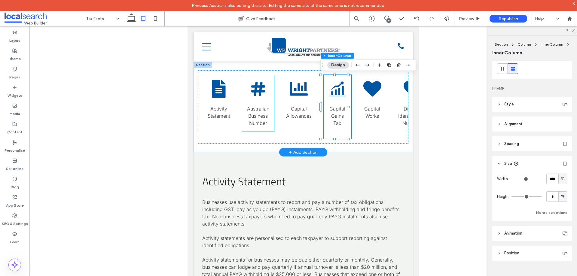
click at [253, 98] on div "Hashtag Icon Australian Business Number" at bounding box center [258, 103] width 32 height 56
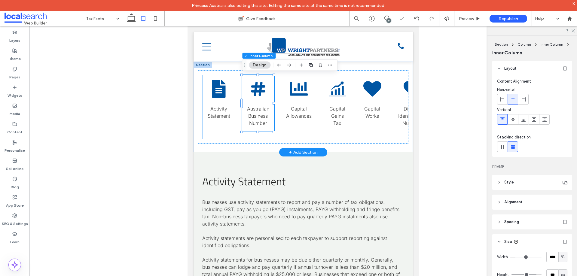
click at [221, 109] on span "Activity Statement" at bounding box center [219, 112] width 23 height 13
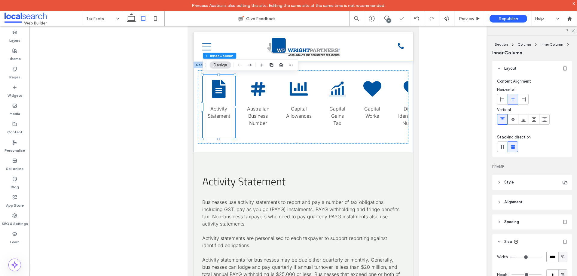
click at [548, 256] on input "****" at bounding box center [552, 257] width 12 height 11
type input "**"
type input "*"
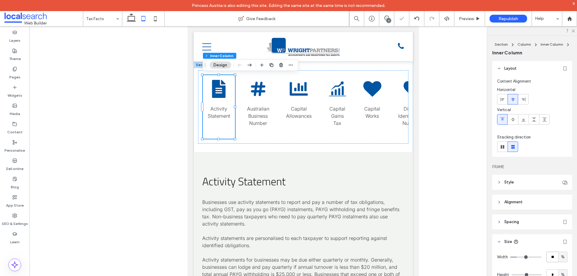
type input "**"
type input "*"
click at [307, 111] on p "Capital Allowances" at bounding box center [299, 112] width 26 height 14
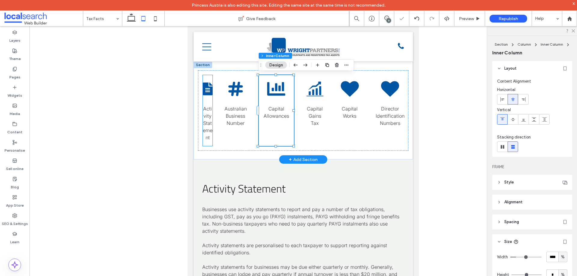
click at [211, 115] on span "Activity Statement" at bounding box center [208, 123] width 10 height 35
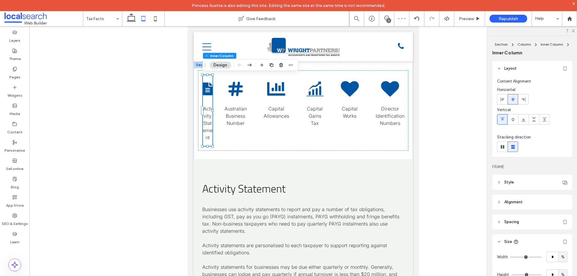
click at [561, 255] on span "%" at bounding box center [563, 257] width 4 height 6
click at [560, 206] on span "px" at bounding box center [560, 205] width 4 height 6
type input "**"
click at [551, 259] on input "**" at bounding box center [552, 257] width 12 height 11
click at [551, 258] on input "**" at bounding box center [552, 257] width 12 height 11
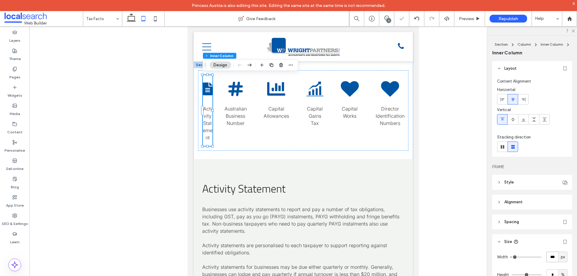
type input "***"
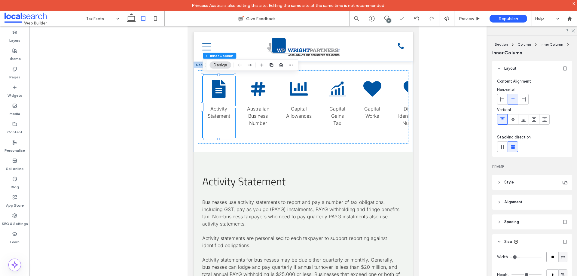
type input "*"
type input "***"
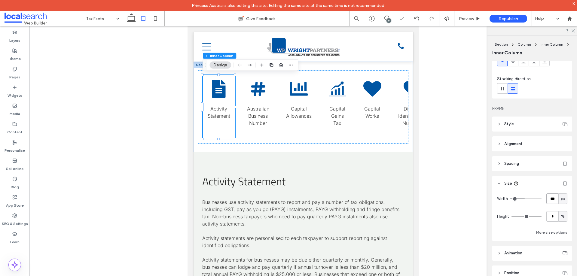
scroll to position [60, 0]
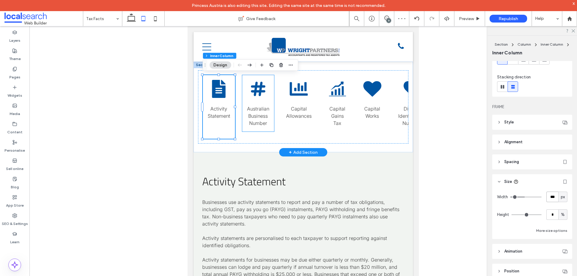
click at [255, 106] on span "Australian Business Number" at bounding box center [258, 116] width 22 height 20
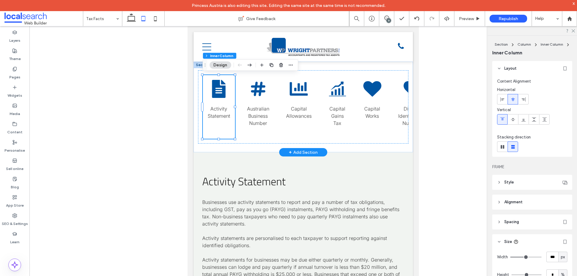
click at [233, 137] on div "Paper Icon Activity Statement" at bounding box center [219, 107] width 32 height 64
click at [548, 252] on input "***" at bounding box center [552, 257] width 12 height 11
type input "***"
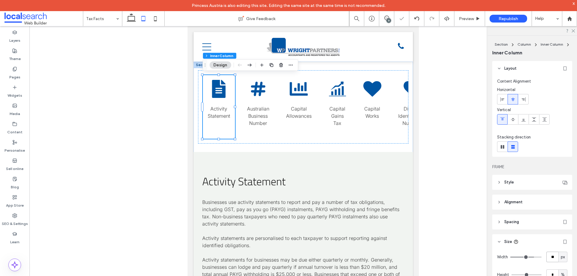
type input "*"
type input "***"
click at [268, 123] on p "Australian Business Number" at bounding box center [258, 116] width 22 height 22
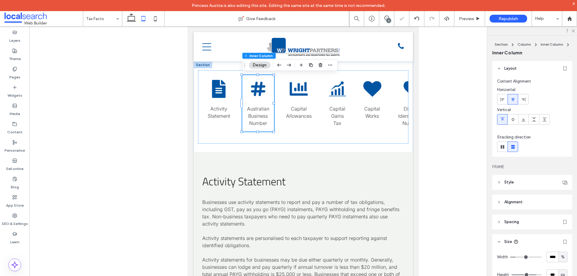
click at [566, 260] on div "Width **** % Height *** px More size options" at bounding box center [532, 274] width 80 height 50
click at [561, 257] on span "%" at bounding box center [563, 257] width 4 height 6
click at [560, 207] on span "px" at bounding box center [560, 205] width 4 height 6
type input "***"
click at [549, 258] on input "*****" at bounding box center [552, 257] width 12 height 11
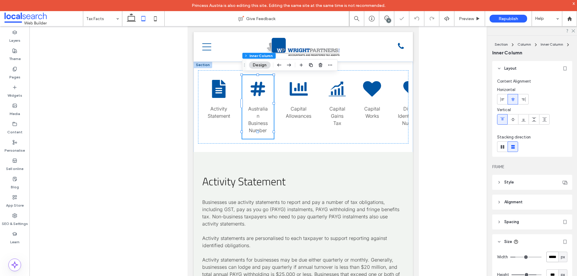
click at [549, 258] on input "*****" at bounding box center [552, 257] width 12 height 11
paste input "number-input"
type input "***"
click at [568, 258] on div "Width *** px Height *** px More size options" at bounding box center [532, 274] width 80 height 50
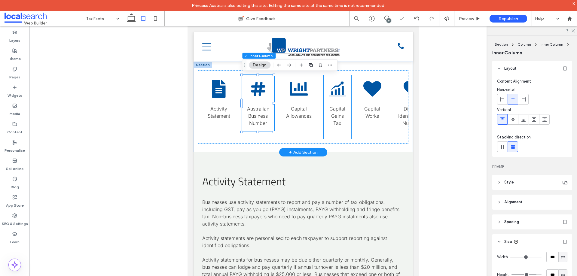
click at [339, 114] on span "Capital Gains Tax" at bounding box center [337, 116] width 16 height 20
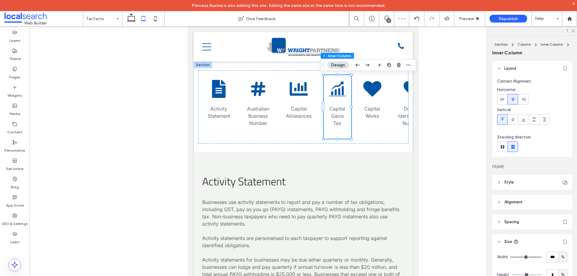
drag, startPoint x: 558, startPoint y: 257, endPoint x: 560, endPoint y: 253, distance: 3.9
click at [561, 256] on span "%" at bounding box center [563, 257] width 4 height 6
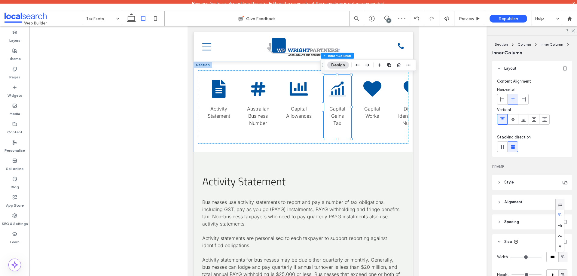
drag, startPoint x: 561, startPoint y: 206, endPoint x: 559, endPoint y: 230, distance: 23.6
click at [561, 206] on span "px" at bounding box center [560, 205] width 4 height 6
type input "**"
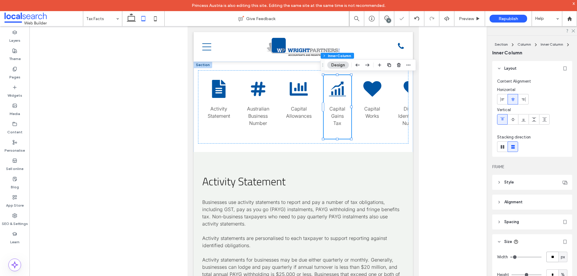
click at [550, 259] on input "**" at bounding box center [552, 257] width 12 height 11
paste input "*"
type input "***"
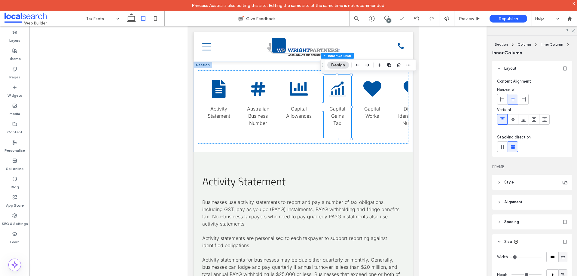
click at [568, 256] on div "Width *** px Height * % More size options" at bounding box center [532, 274] width 80 height 50
click at [299, 108] on span "Capital Allowances" at bounding box center [299, 112] width 26 height 13
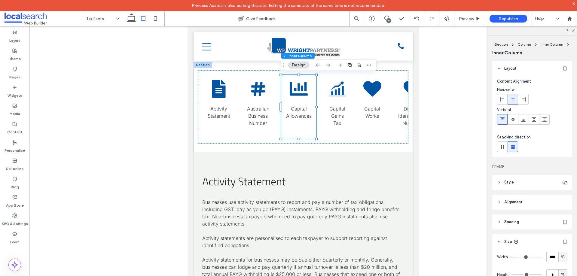
click at [561, 257] on span "%" at bounding box center [563, 257] width 4 height 6
click at [561, 206] on span "px" at bounding box center [560, 205] width 4 height 6
type input "***"
click at [551, 255] on input "*****" at bounding box center [552, 257] width 12 height 11
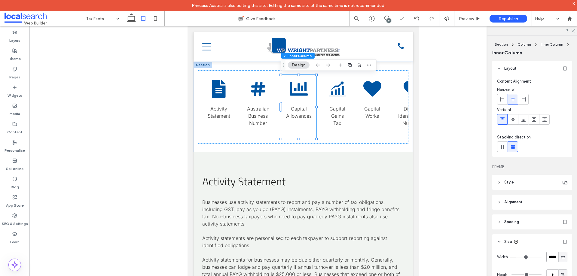
paste input "number-input"
type input "***"
click at [490, 252] on div "Section Column Inner Column Inner Column Layout Content Alignment Horizontal Ve…" at bounding box center [532, 162] width 90 height 252
type input "***"
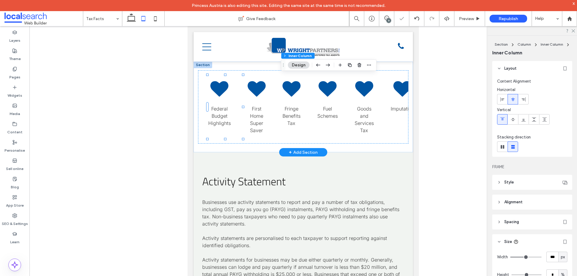
scroll to position [0, 0]
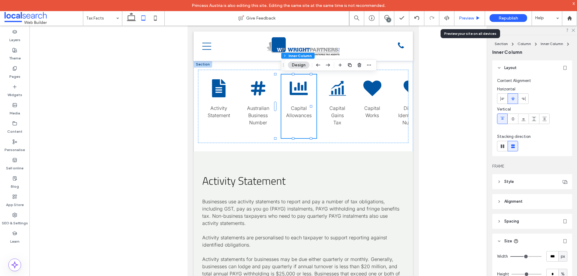
click at [470, 20] on span "Preview" at bounding box center [466, 18] width 15 height 5
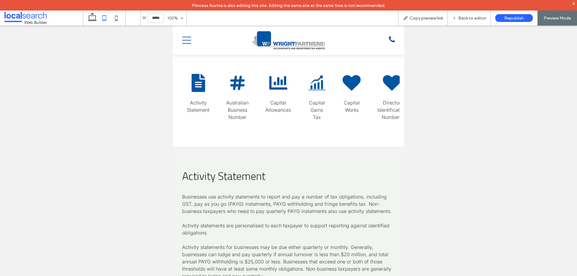
scroll to position [127, 0]
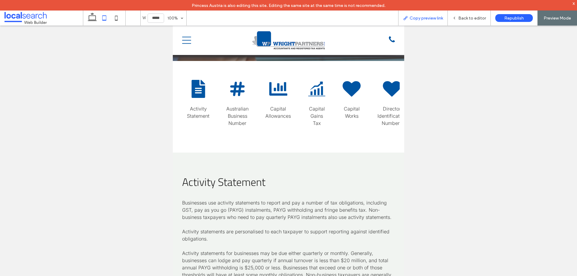
click at [431, 19] on span "Copy preview link" at bounding box center [426, 18] width 33 height 5
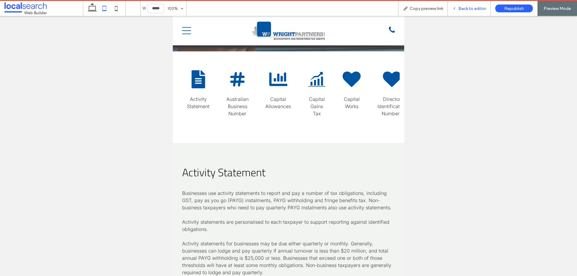
click at [477, 8] on span "Back to editor" at bounding box center [472, 8] width 28 height 5
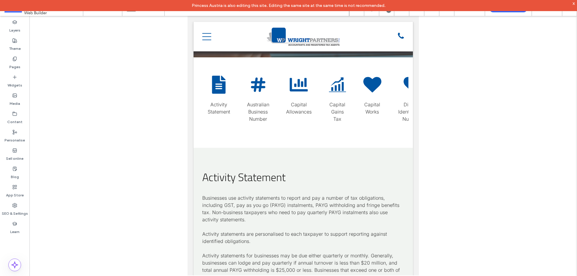
scroll to position [133, 0]
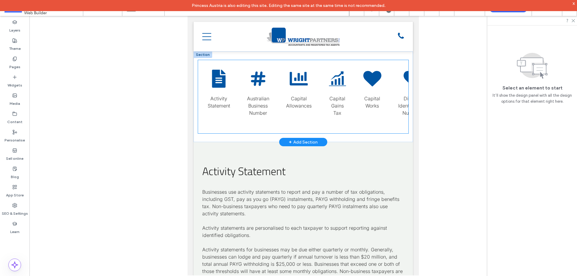
click at [316, 93] on div "Chart Icon Capital Allowances" at bounding box center [298, 97] width 35 height 64
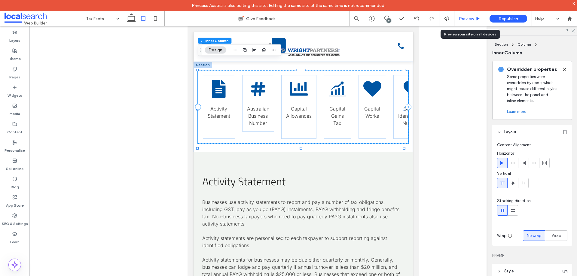
click at [471, 17] on span "Preview" at bounding box center [466, 18] width 15 height 5
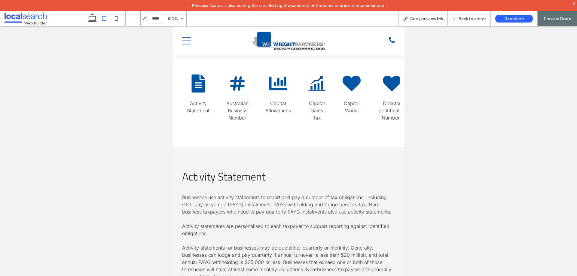
scroll to position [127, 0]
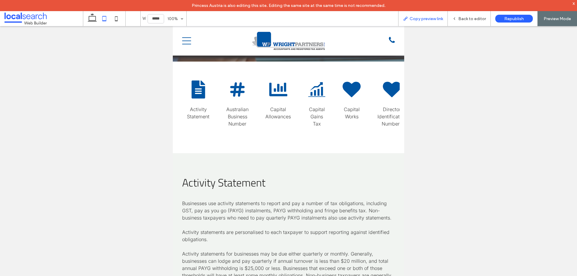
click at [435, 19] on span "Copy preview link" at bounding box center [426, 18] width 33 height 5
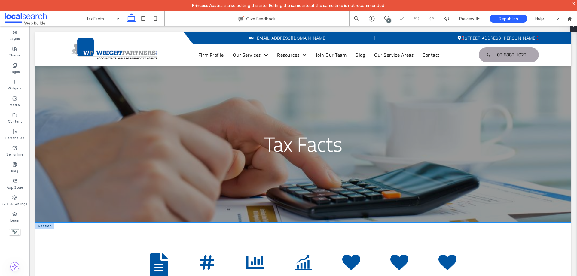
scroll to position [90, 0]
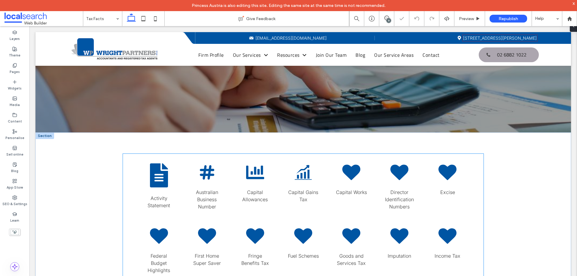
click at [162, 181] on icon at bounding box center [159, 175] width 18 height 24
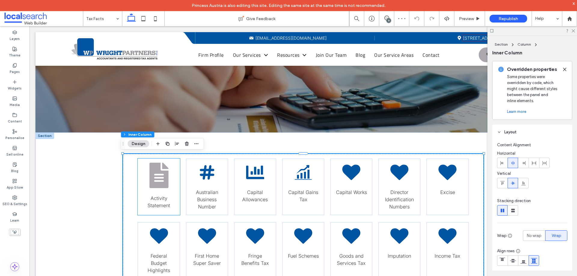
click at [163, 175] on icon at bounding box center [158, 176] width 19 height 26
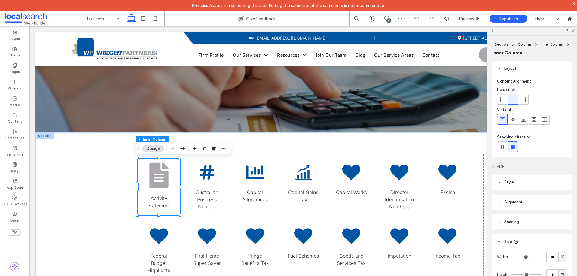
click at [159, 173] on icon at bounding box center [158, 176] width 19 height 26
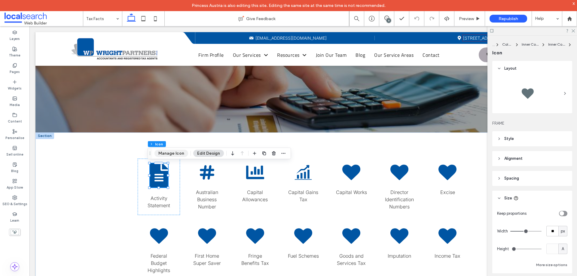
click at [175, 154] on button "Manage Icon" at bounding box center [171, 153] width 34 height 7
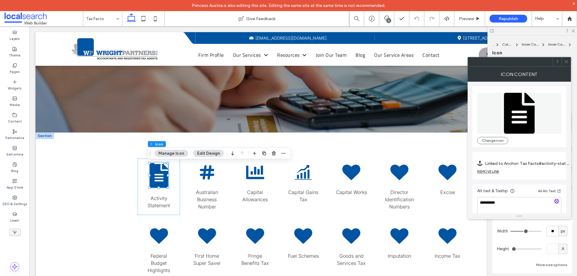
click at [175, 154] on button "Manage Icon" at bounding box center [171, 153] width 34 height 7
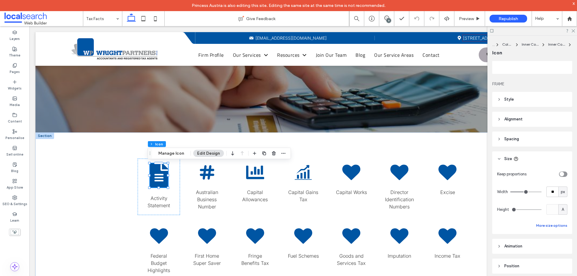
scroll to position [52, 0]
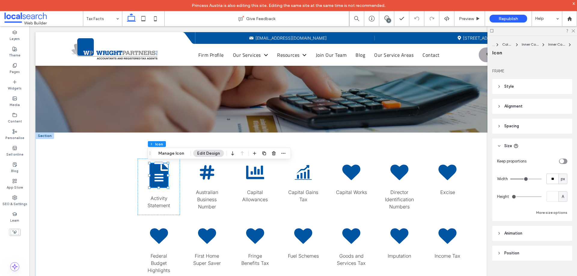
click at [560, 160] on div "toggle" at bounding box center [562, 161] width 5 height 5
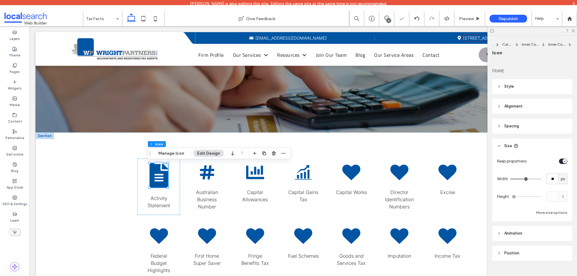
click at [563, 160] on div "toggle" at bounding box center [565, 161] width 5 height 5
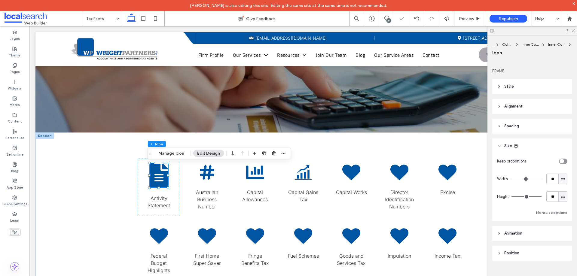
type input "**"
click at [551, 197] on input "**" at bounding box center [552, 196] width 12 height 11
type input "**"
click at [491, 172] on div "... Column Inner Column Inner Column Icon Layout FRAME Style For the colour of …" at bounding box center [532, 162] width 90 height 252
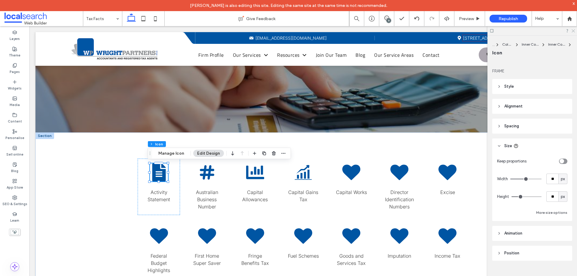
click at [572, 30] on use at bounding box center [573, 30] width 3 height 3
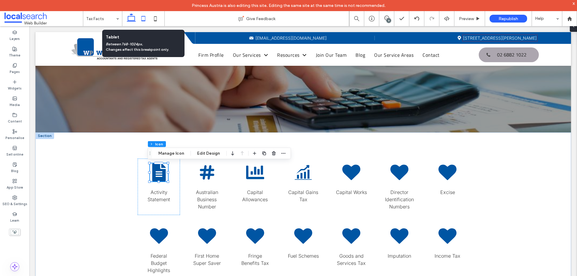
click at [140, 20] on icon at bounding box center [143, 19] width 12 height 12
type input "*"
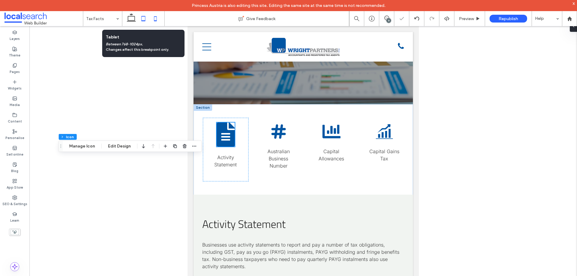
scroll to position [56, 0]
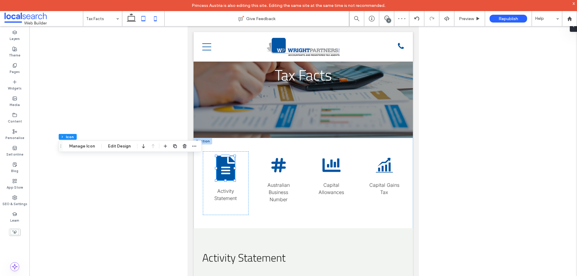
click at [154, 14] on icon at bounding box center [155, 19] width 12 height 12
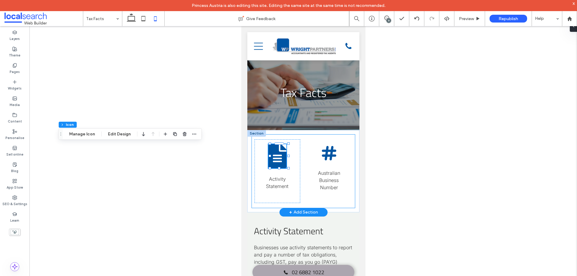
scroll to position [0, 0]
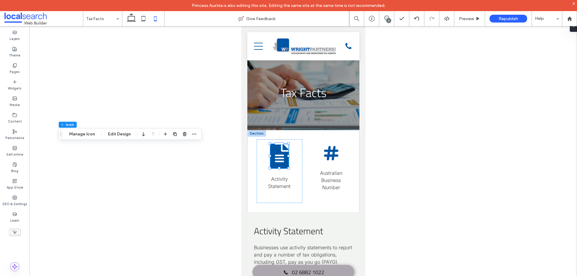
click at [206, 59] on div at bounding box center [303, 156] width 548 height 260
click at [118, 134] on button "Edit Design" at bounding box center [119, 133] width 31 height 7
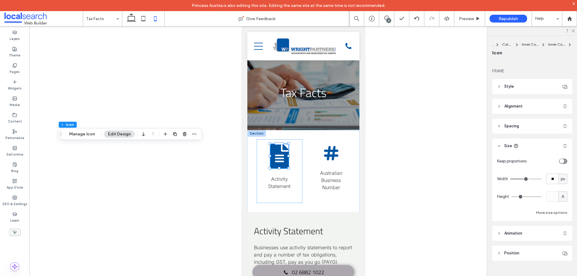
click at [562, 197] on span "A" at bounding box center [563, 197] width 2 height 6
click at [562, 210] on span "px" at bounding box center [560, 207] width 4 height 6
type input "**"
click at [553, 197] on input "**" at bounding box center [552, 196] width 12 height 11
click at [552, 197] on input "**" at bounding box center [552, 196] width 12 height 11
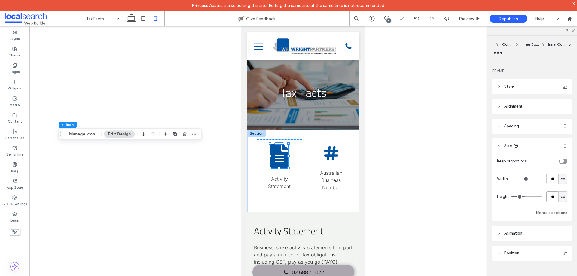
type input "**"
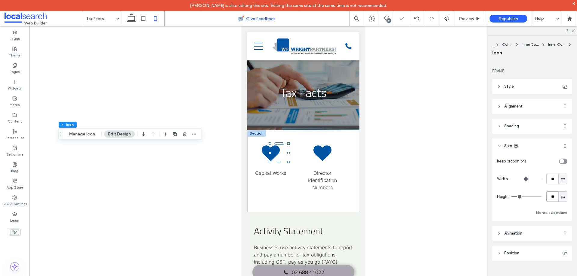
scroll to position [0, 301]
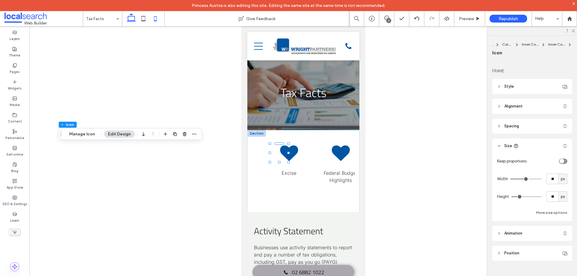
click at [127, 18] on icon at bounding box center [131, 19] width 12 height 12
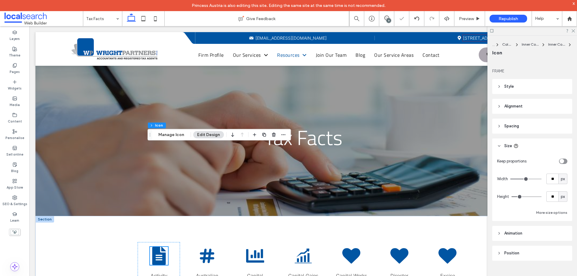
scroll to position [109, 0]
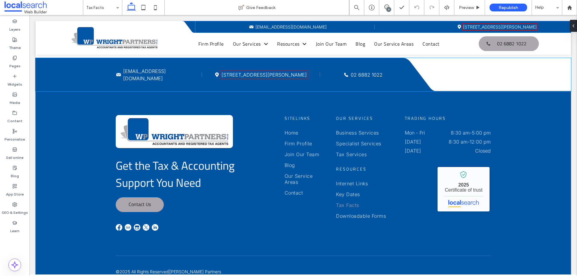
scroll to position [11425, 0]
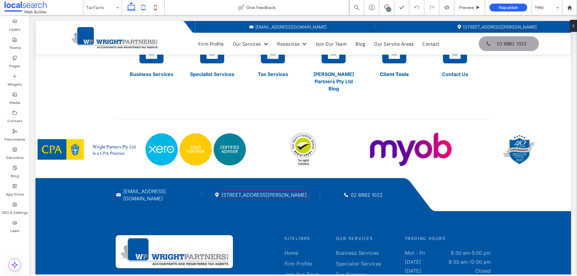
click at [144, 8] on icon at bounding box center [143, 8] width 12 height 12
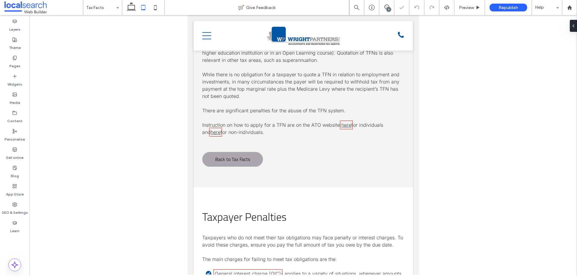
scroll to position [12310, 0]
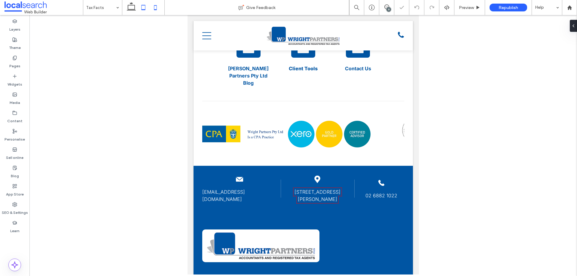
click at [156, 10] on use at bounding box center [155, 7] width 3 height 5
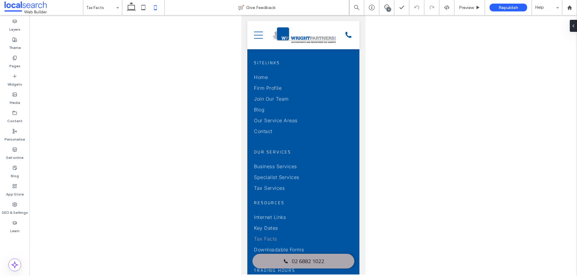
scroll to position [17515, 0]
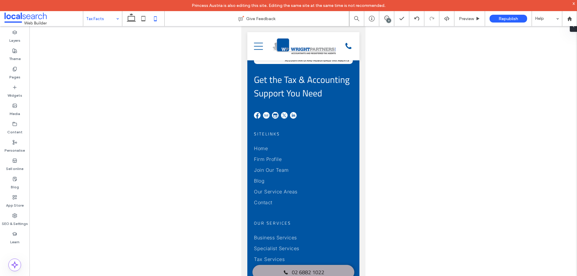
click at [132, 19] on icon at bounding box center [131, 19] width 12 height 12
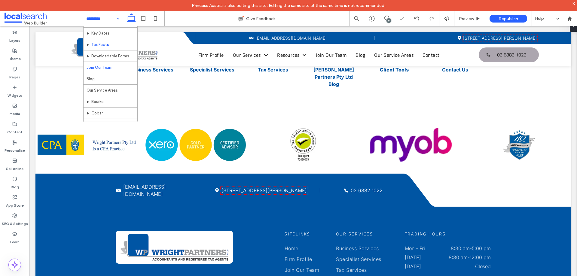
scroll to position [30, 0]
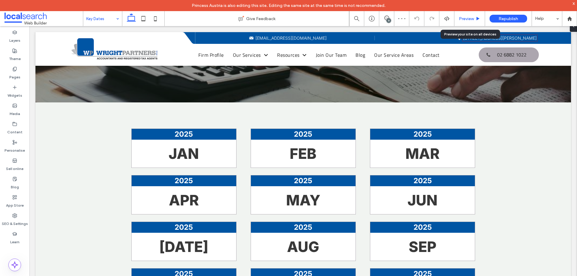
click at [468, 20] on span "Preview" at bounding box center [466, 18] width 15 height 5
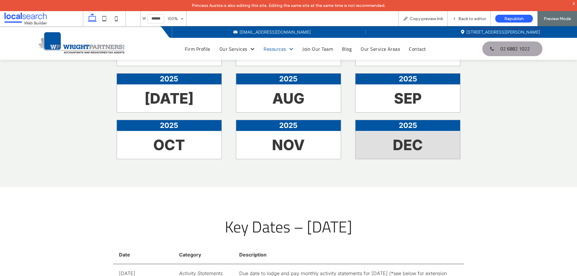
click at [393, 146] on strong "DEC" at bounding box center [408, 145] width 30 height 18
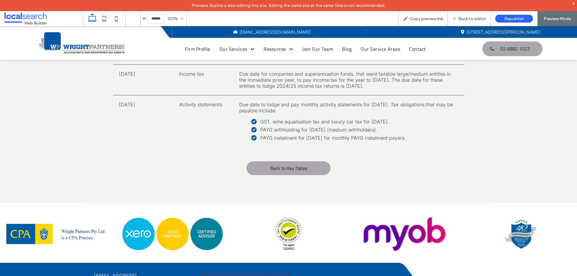
scroll to position [6705, 0]
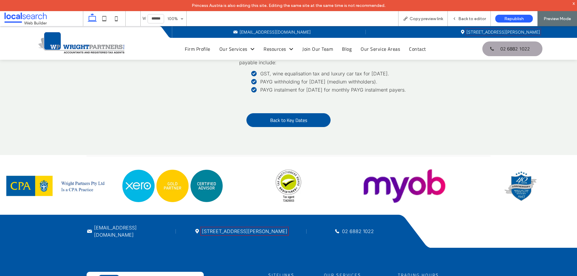
click at [291, 117] on span "Back to Key Dates" at bounding box center [288, 120] width 37 height 7
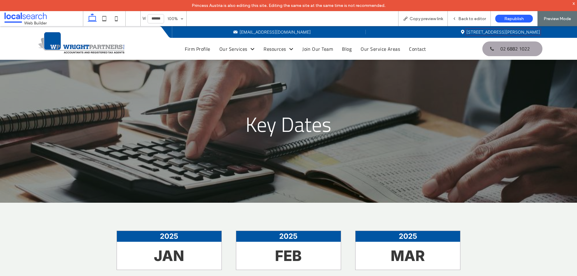
scroll to position [0, 0]
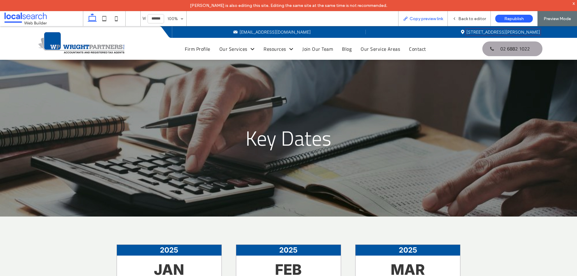
click at [416, 17] on span "Copy preview link" at bounding box center [426, 18] width 33 height 5
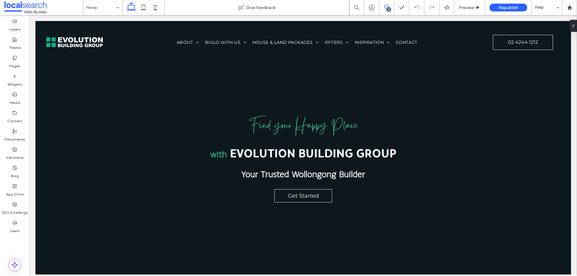
click at [388, 6] on icon at bounding box center [386, 7] width 5 height 5
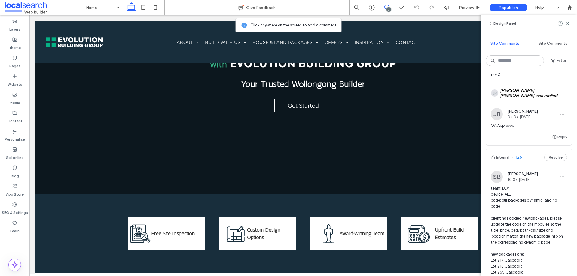
scroll to position [120, 0]
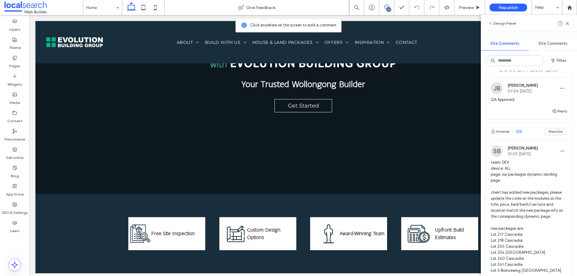
click at [526, 131] on div "Internal 126 Resolve" at bounding box center [529, 131] width 86 height 17
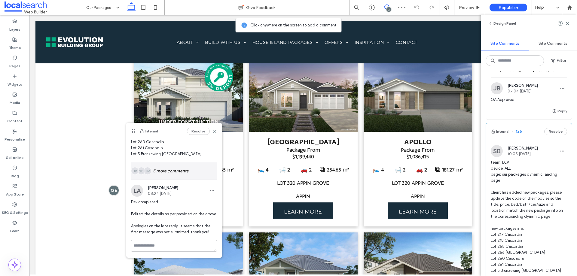
click at [172, 167] on div "JM SB JB 5 more comments" at bounding box center [174, 170] width 86 height 17
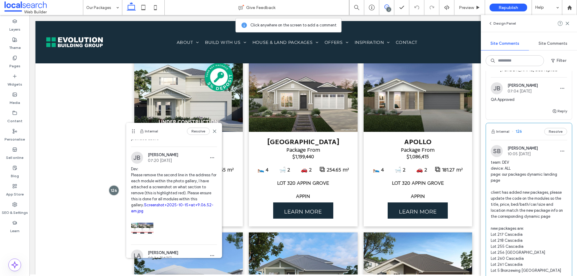
scroll to position [893, 0]
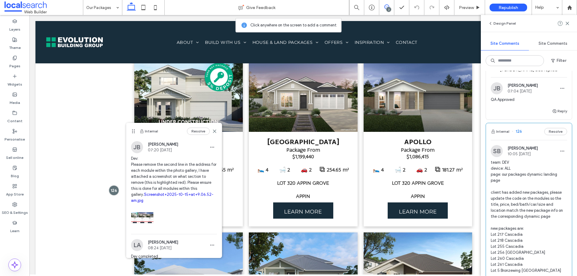
click at [172, 203] on link "Screenshot+2025-10-15+at+9.06.52-am.jpg" at bounding box center [172, 197] width 82 height 11
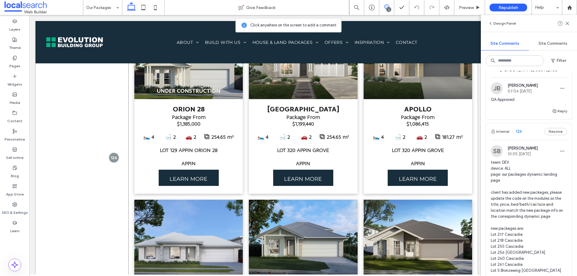
scroll to position [363, 0]
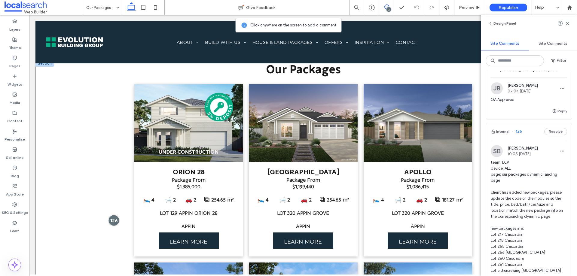
click at [111, 220] on div at bounding box center [113, 220] width 11 height 11
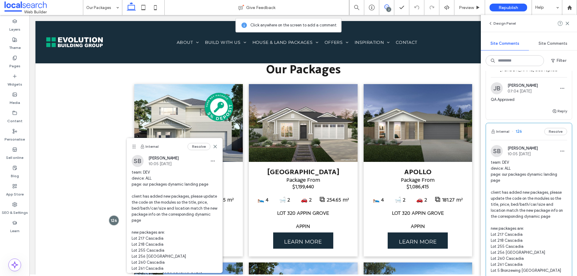
scroll to position [111, 0]
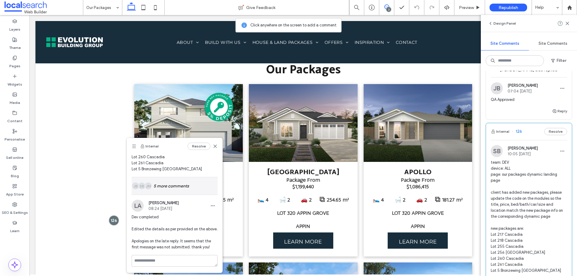
click at [182, 177] on div "JM SB JB 5 more comments" at bounding box center [175, 185] width 86 height 17
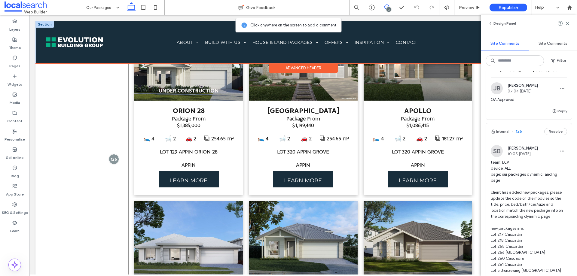
scroll to position [423, 0]
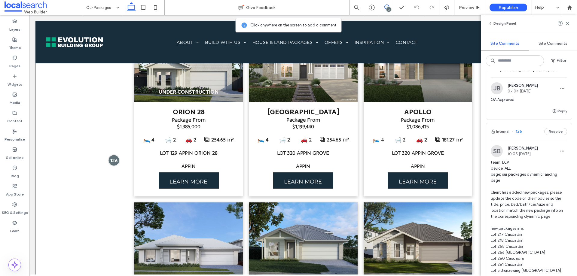
click at [114, 161] on div at bounding box center [113, 160] width 11 height 11
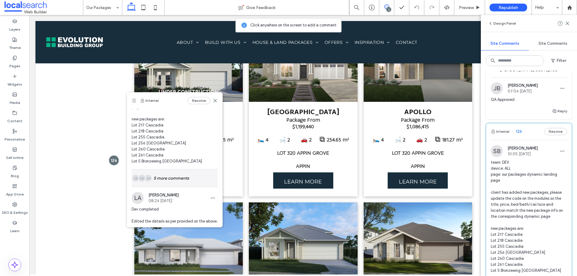
scroll to position [111, 0]
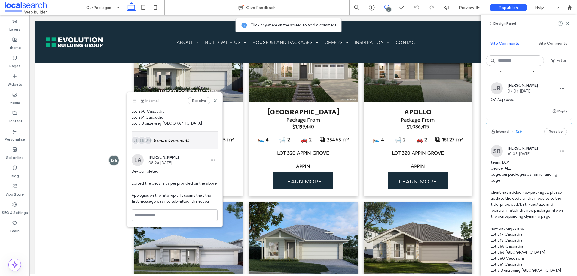
click at [180, 133] on div "JM SB JB 5 more comments" at bounding box center [175, 140] width 86 height 17
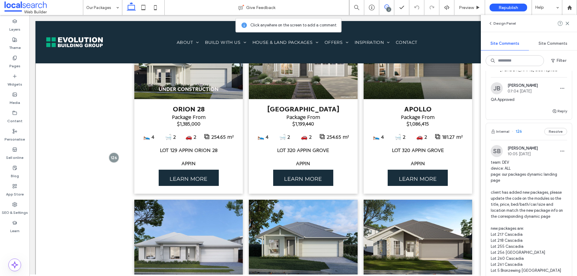
scroll to position [363, 0]
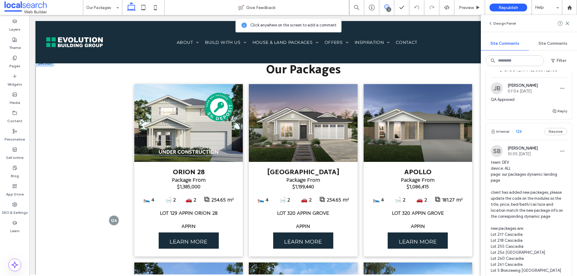
drag, startPoint x: 114, startPoint y: 220, endPoint x: 123, endPoint y: 220, distance: 8.4
click at [114, 220] on div at bounding box center [114, 220] width 10 height 10
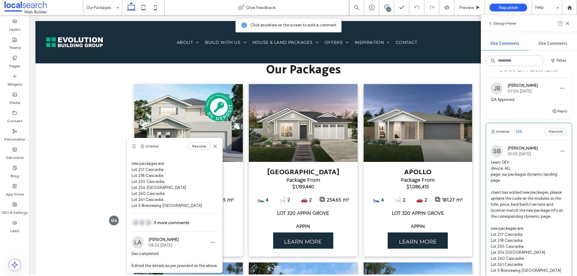
scroll to position [111, 0]
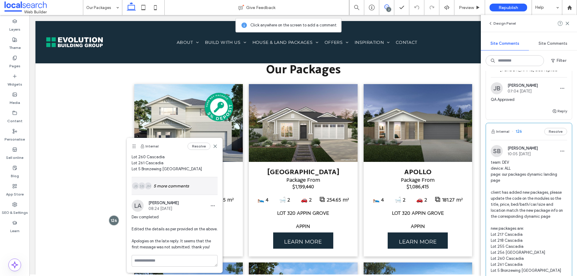
click at [175, 177] on div "JM SB JB 5 more comments" at bounding box center [175, 185] width 86 height 17
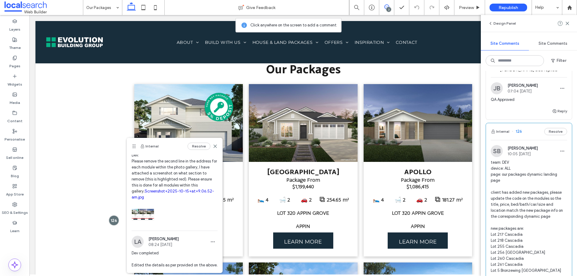
scroll to position [881, 0]
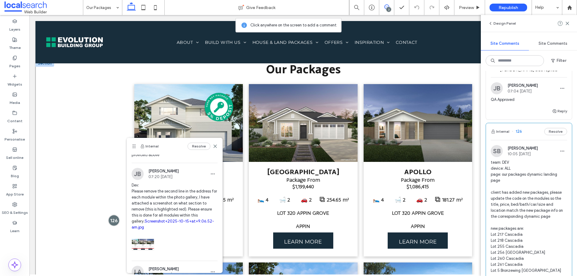
click at [115, 222] on div at bounding box center [113, 220] width 11 height 11
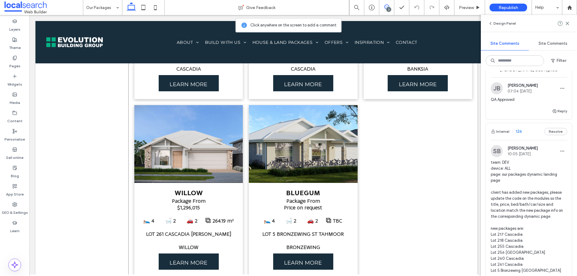
scroll to position [1475, 0]
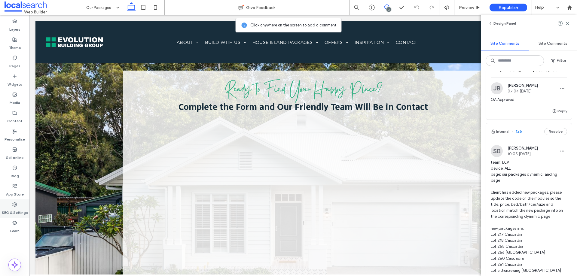
click at [17, 208] on label "SEO & Settings" at bounding box center [15, 211] width 26 height 8
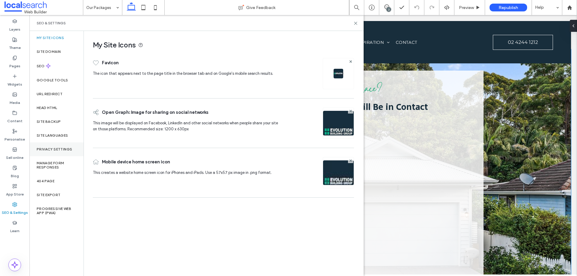
scroll to position [0, 0]
click at [50, 122] on label "Site backup" at bounding box center [49, 122] width 24 height 4
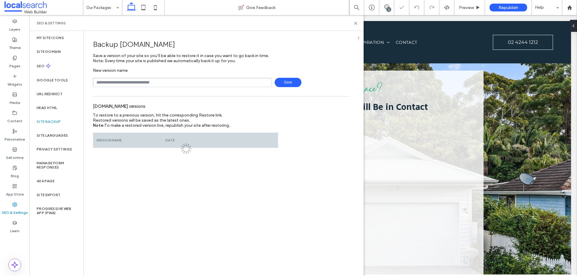
click at [142, 85] on input "text" at bounding box center [182, 82] width 179 height 9
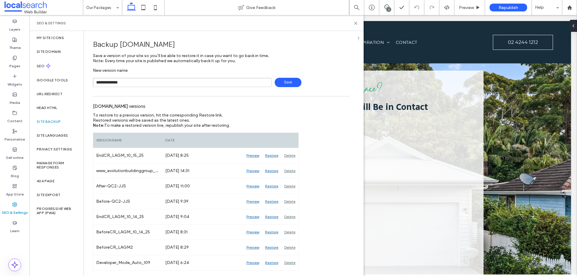
click at [120, 83] on input "**********" at bounding box center [182, 82] width 179 height 9
type input "**********"
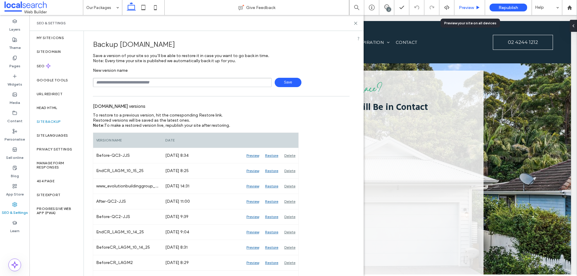
click at [465, 9] on span "Preview" at bounding box center [466, 7] width 15 height 5
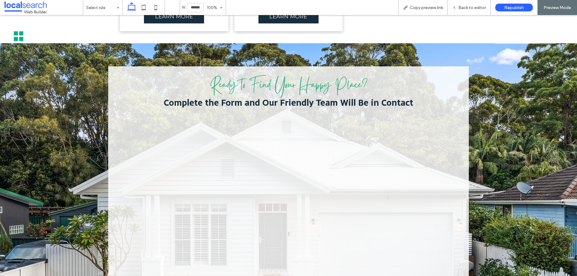
scroll to position [1469, 0]
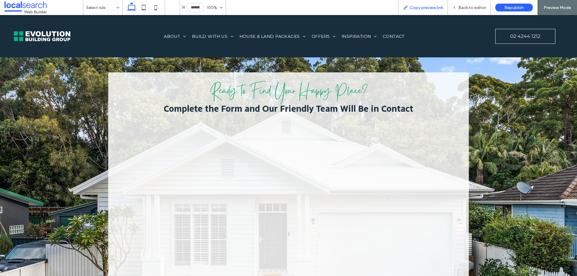
click at [436, 10] on span "Copy preview link" at bounding box center [426, 7] width 33 height 5
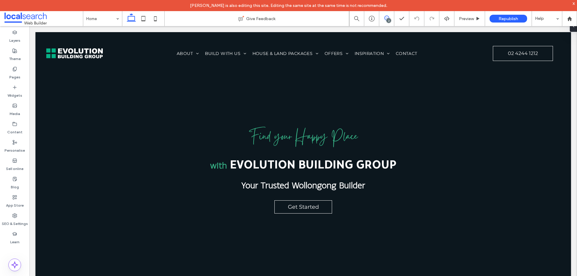
click at [386, 17] on icon at bounding box center [386, 18] width 5 height 5
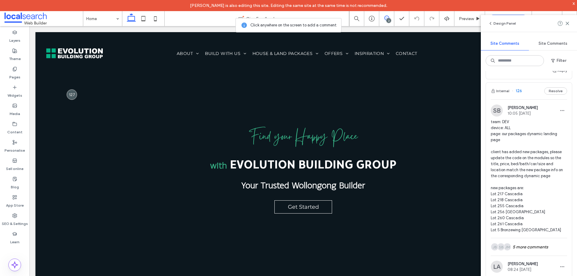
scroll to position [150, 0]
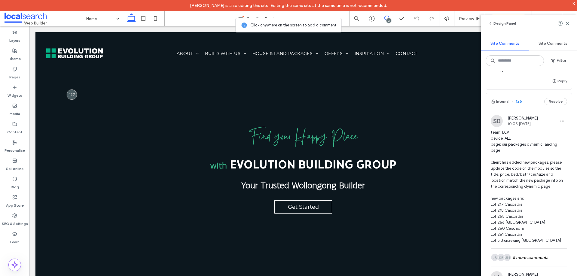
click at [526, 101] on div "Internal 126 Resolve" at bounding box center [529, 101] width 86 height 17
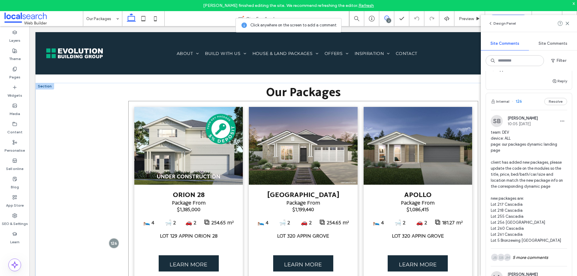
scroll to position [352, 0]
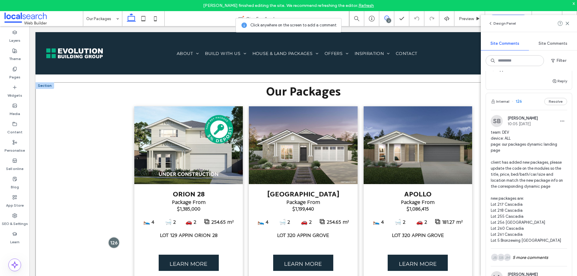
click at [115, 240] on div at bounding box center [113, 242] width 11 height 11
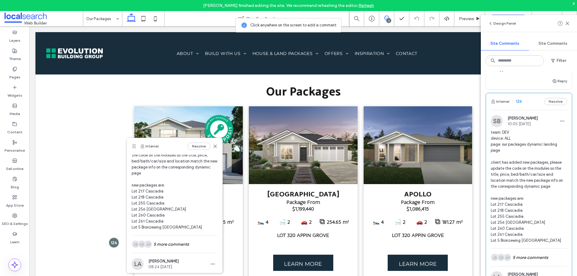
scroll to position [118, 0]
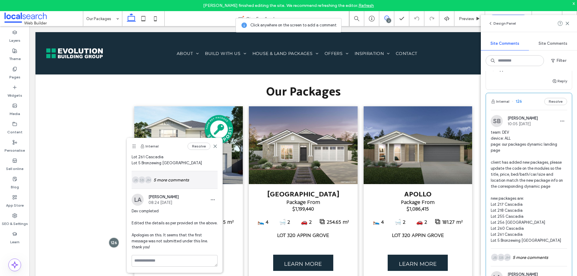
click at [170, 171] on div "JM SB JB 5 more comments" at bounding box center [175, 179] width 86 height 17
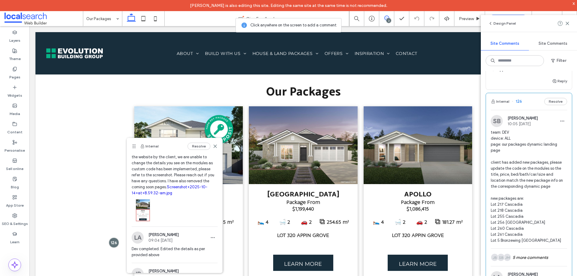
scroll to position [809, 0]
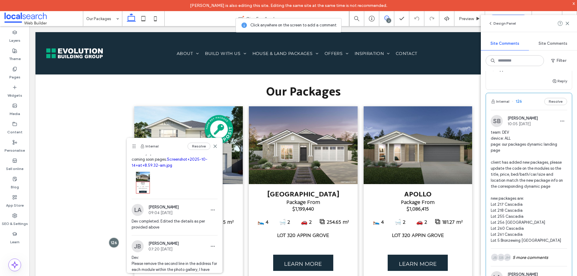
click at [169, 168] on link "Screenshot+2025-10-14+at+8.59.32-am.jpg" at bounding box center [170, 162] width 76 height 11
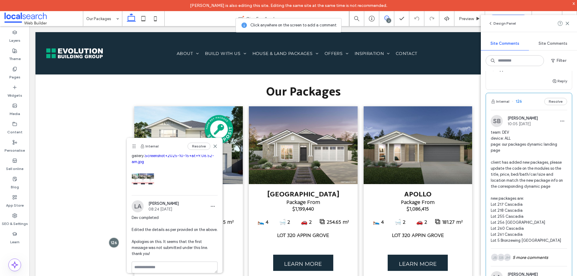
scroll to position [917, 0]
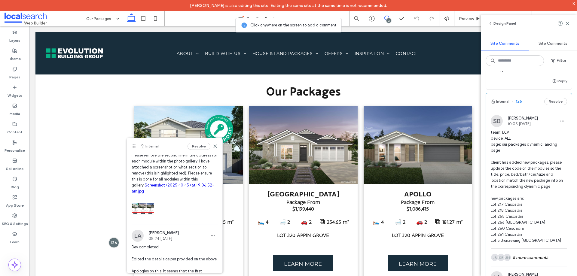
click at [173, 194] on span "Dev: Please remove the second line in the address for each module within the ph…" at bounding box center [175, 170] width 86 height 48
click at [173, 194] on link "Screenshot+2025-10-15+at+9.06.52-am.jpg" at bounding box center [173, 188] width 82 height 11
drag, startPoint x: 211, startPoint y: 148, endPoint x: 176, endPoint y: 164, distance: 38.1
click at [213, 148] on icon at bounding box center [215, 146] width 5 height 5
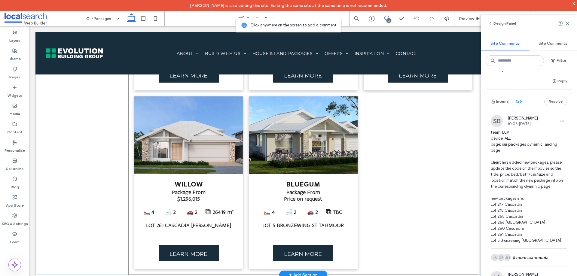
scroll to position [1314, 0]
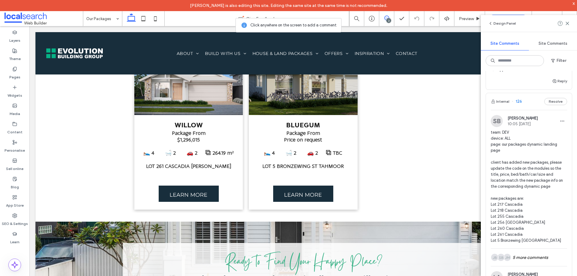
click at [385, 18] on use at bounding box center [386, 18] width 5 height 5
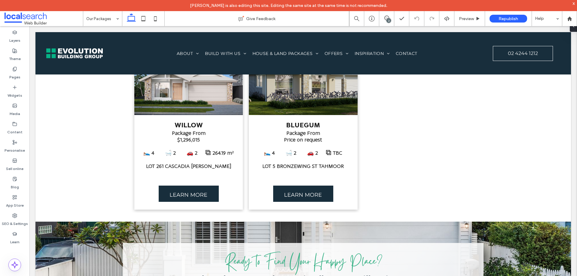
scroll to position [0, 0]
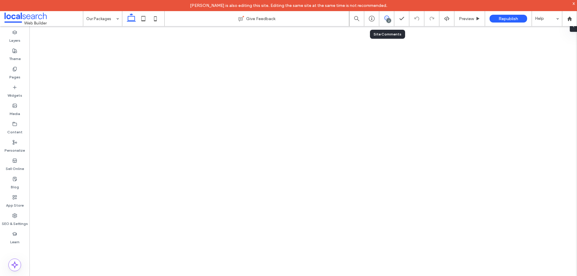
click at [385, 19] on use at bounding box center [386, 18] width 5 height 5
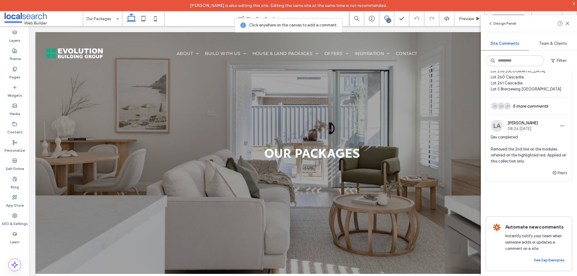
scroll to position [306, 0]
click at [526, 97] on div "JM SB JB 5 more comments" at bounding box center [529, 105] width 76 height 17
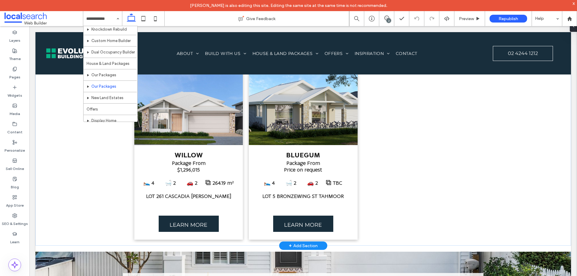
scroll to position [150, 0]
